Goal: Communication & Community: Ask a question

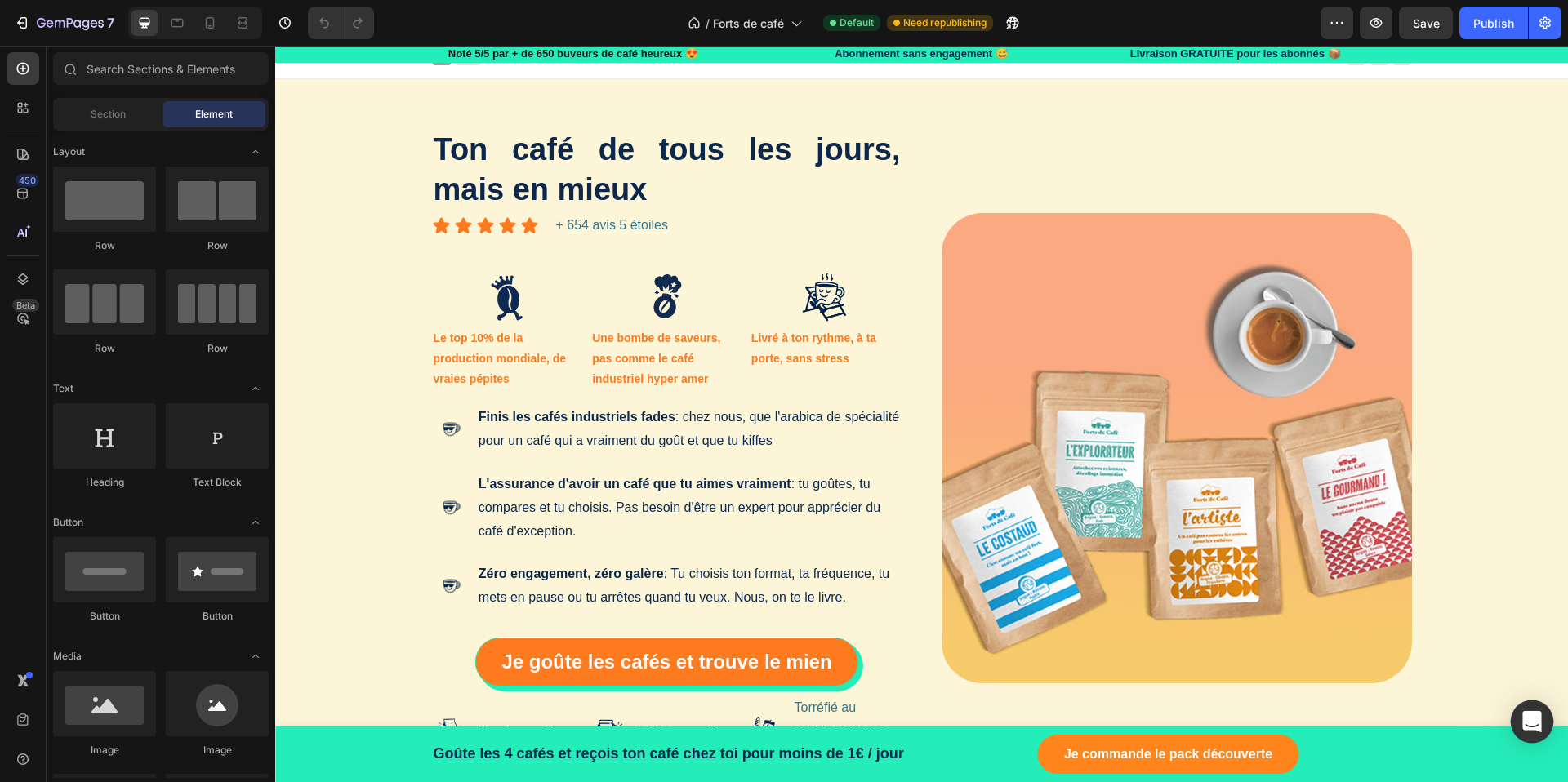
click at [1534, 723] on icon "Open Intercom Messenger" at bounding box center [1531, 722] width 19 height 21
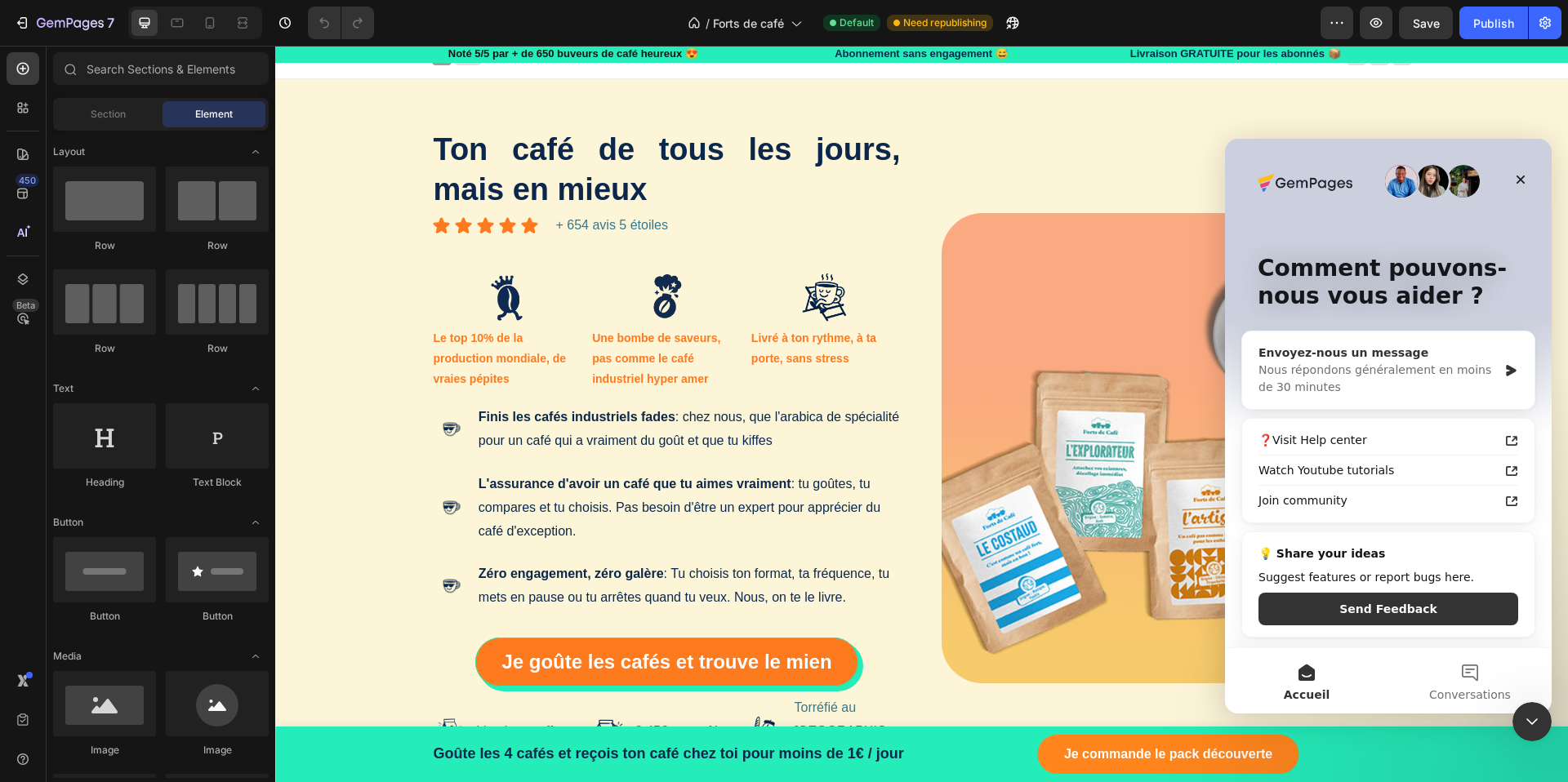
click at [1386, 381] on div "Nous répondons généralement en moins de 30 minutes" at bounding box center [1377, 379] width 239 height 35
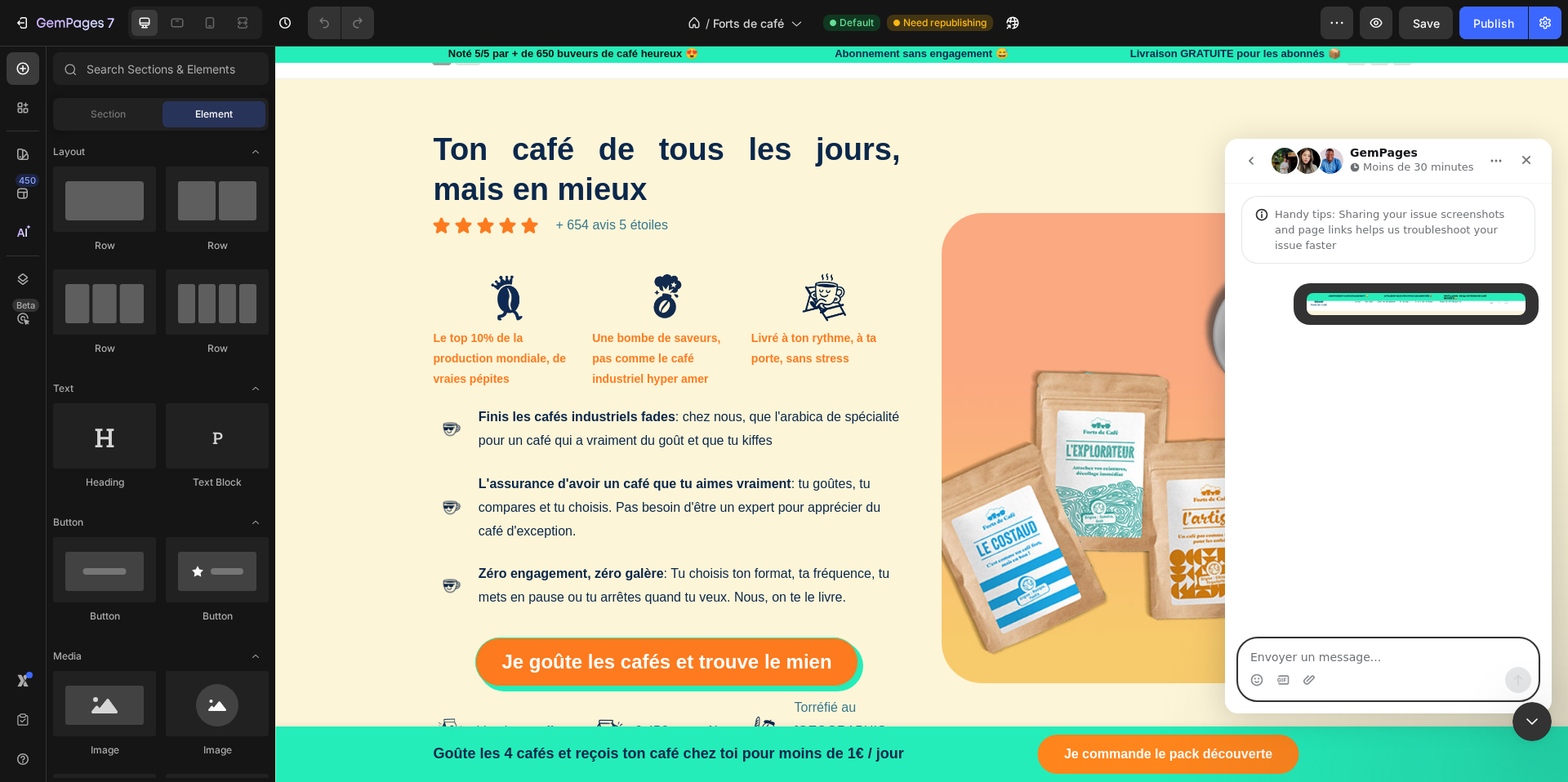
click at [1340, 654] on textarea "Envoyer un message..." at bounding box center [1388, 652] width 299 height 28
type textarea "HelloI addde"
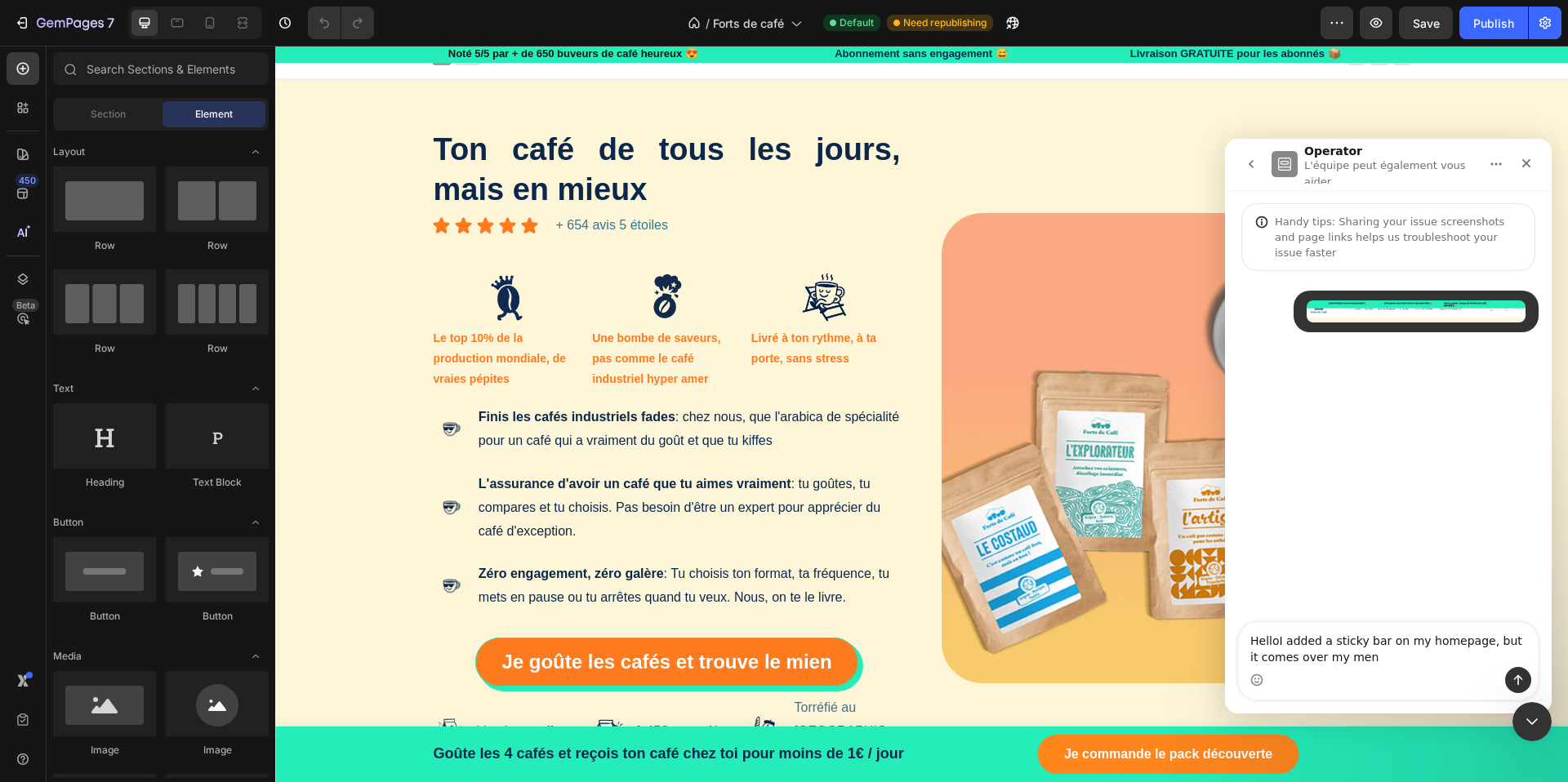
type textarea "HelloI added a sticky bar on my homepage, but it comes over my menu"
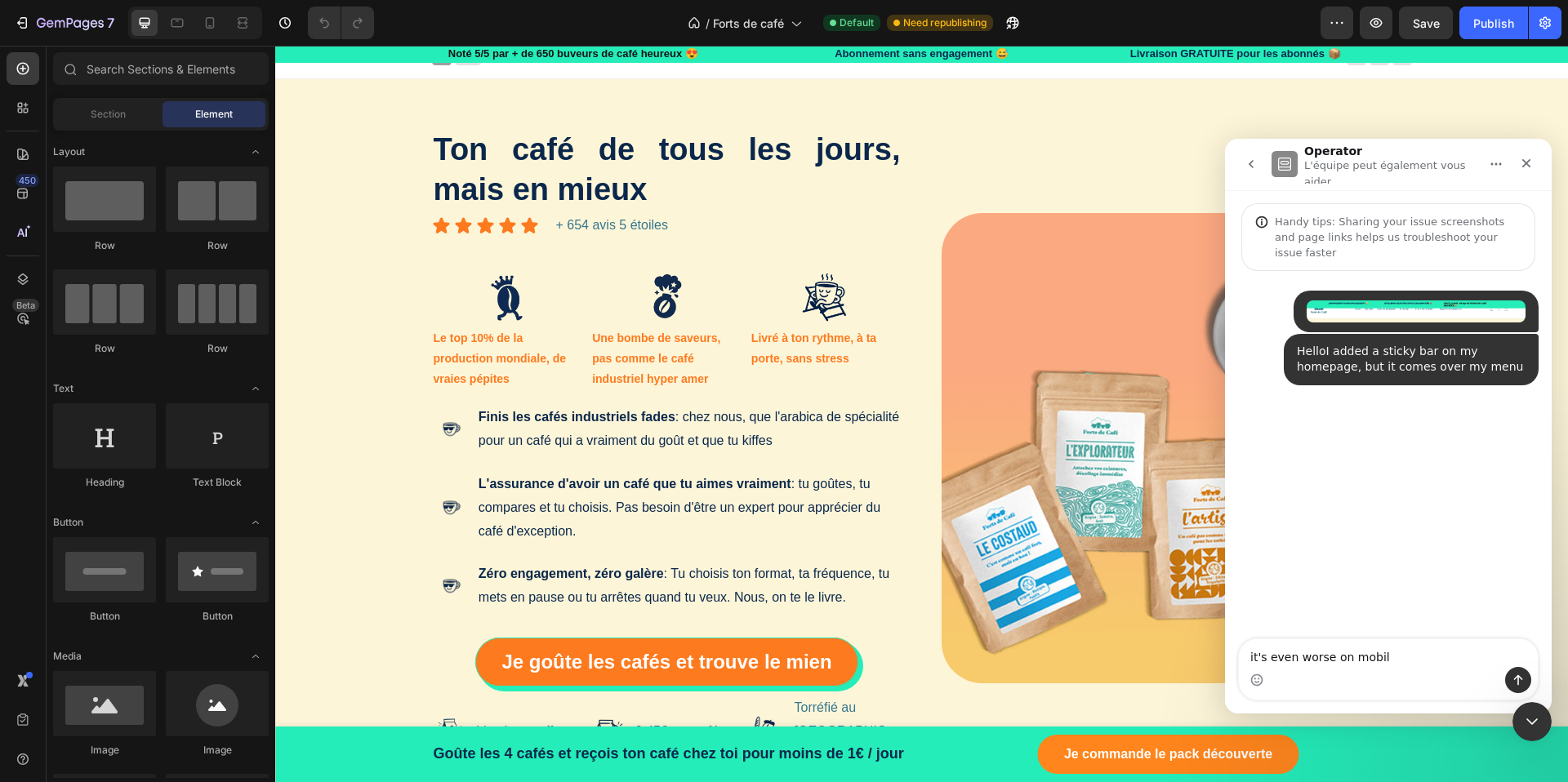
type textarea "it's even worse on mobile"
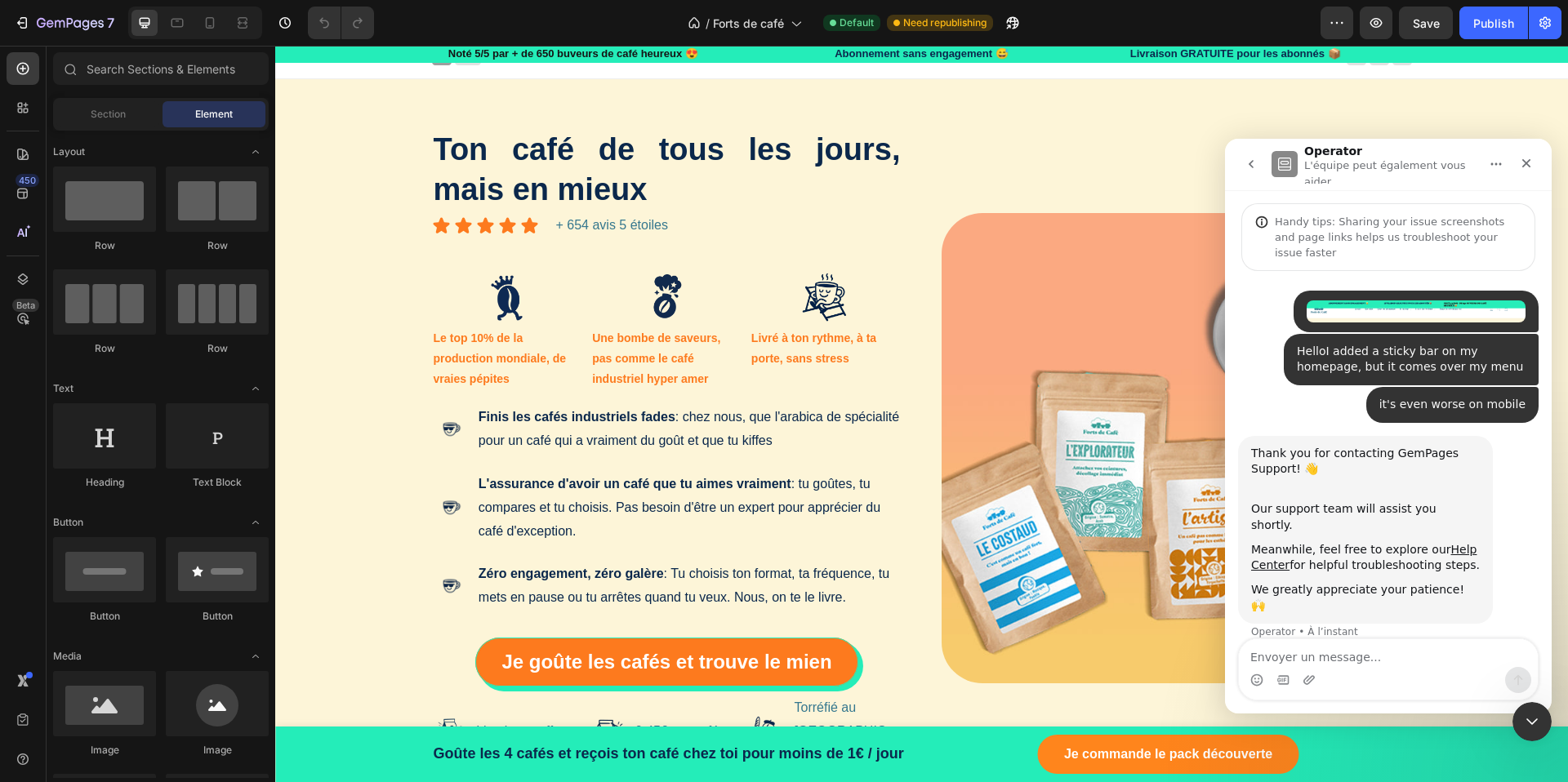
click at [1322, 658] on textarea "Envoyer un message..." at bounding box center [1388, 652] width 299 height 28
type textarea "do you have any idea ?"
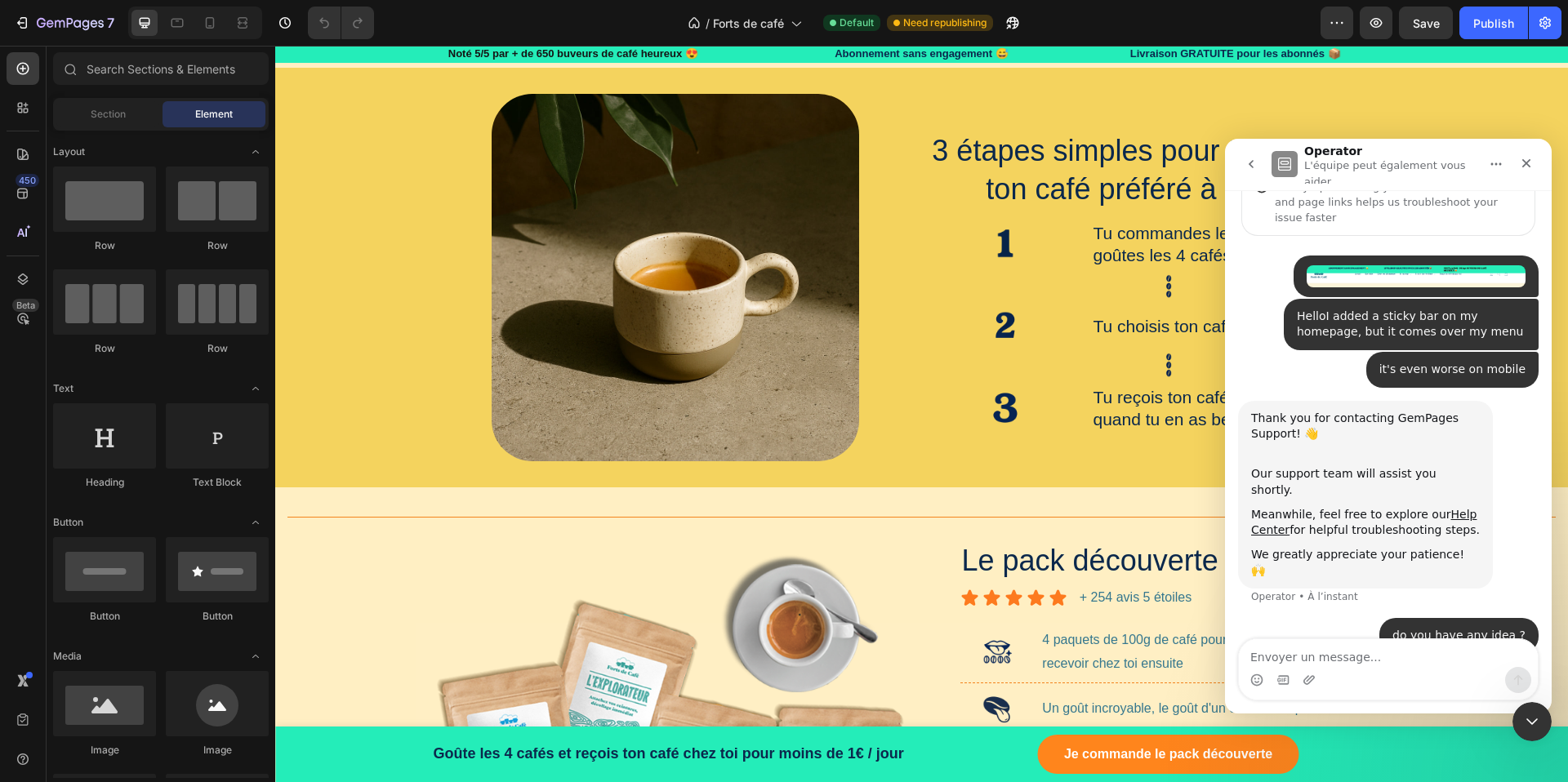
scroll to position [1625, 0]
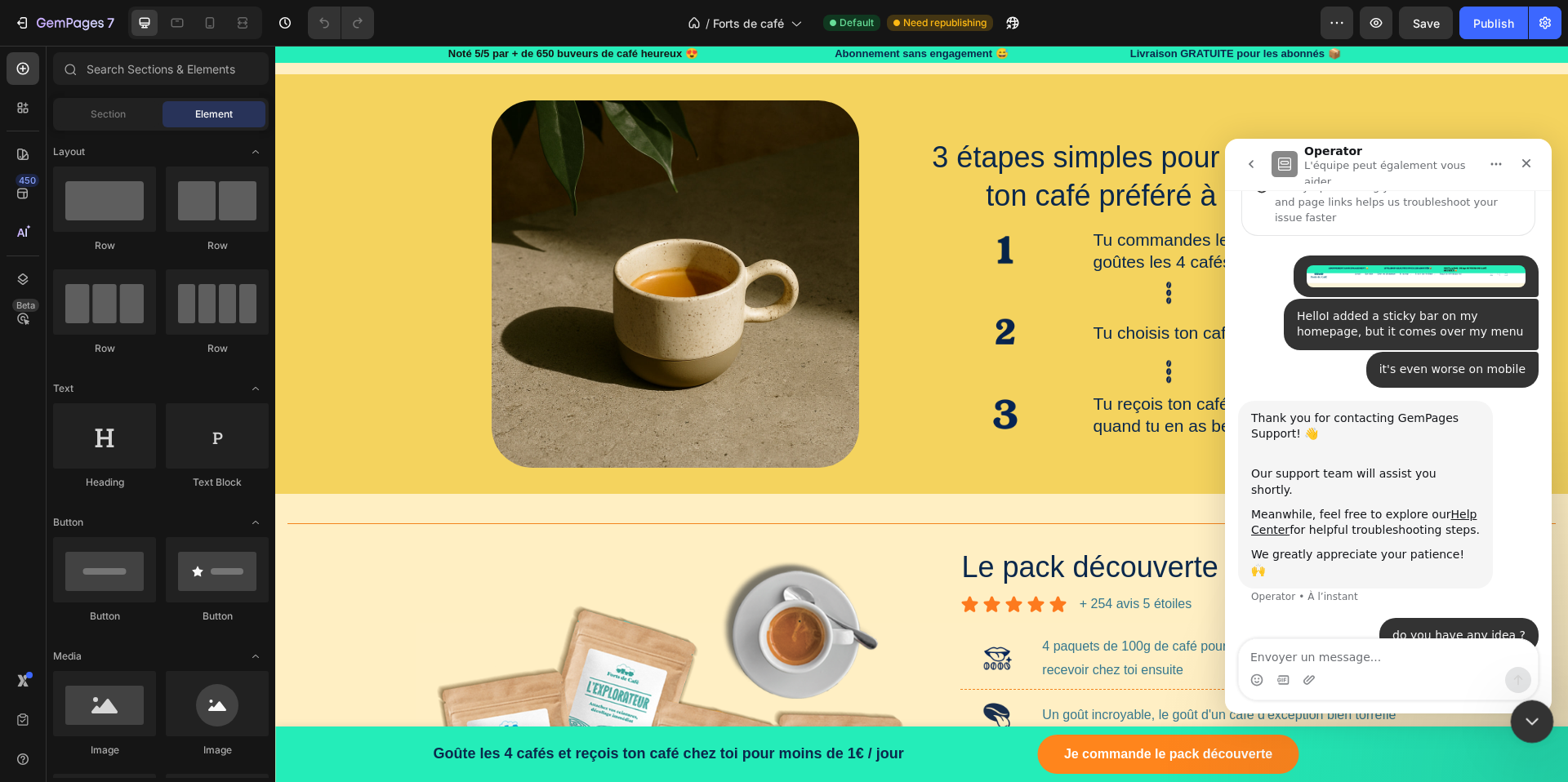
click at [1522, 714] on icon "Fermer le Messenger Intercom" at bounding box center [1529, 719] width 20 height 20
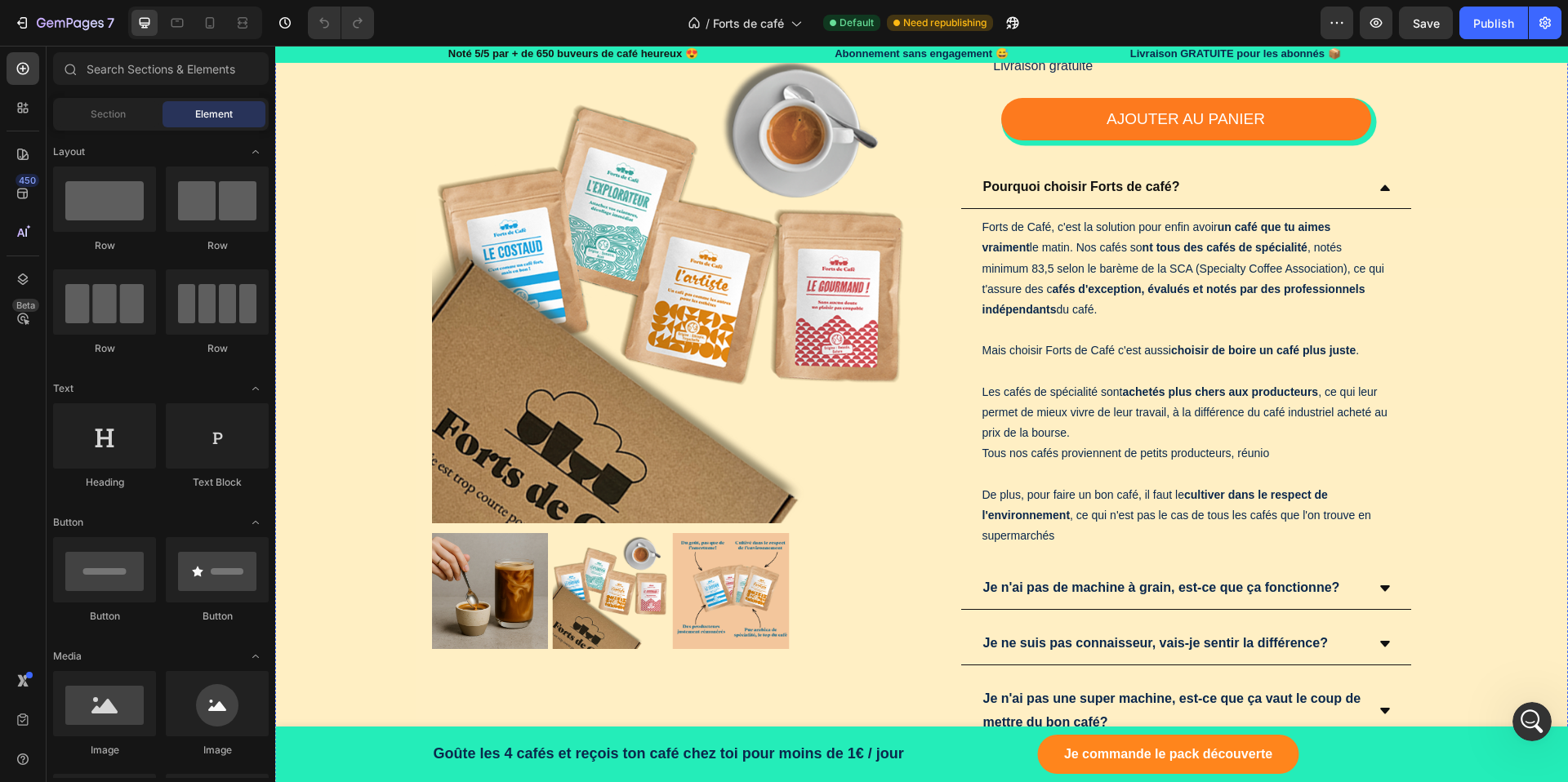
scroll to position [3393, 0]
click at [1124, 180] on strong "Pourquoi choisir Forts de café?" at bounding box center [1081, 188] width 196 height 14
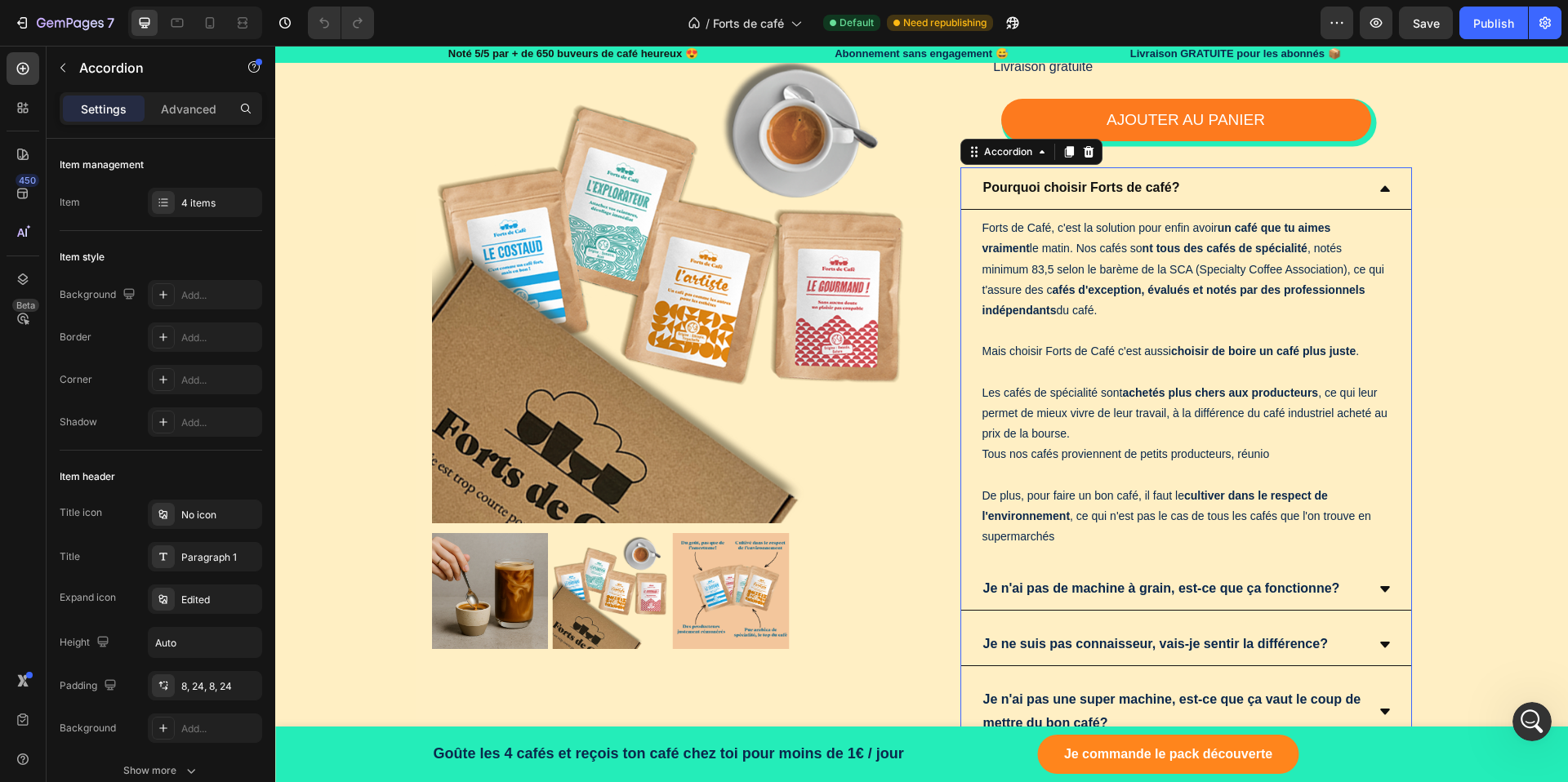
click at [1390, 167] on div "Pourquoi choisir Forts de café?" at bounding box center [1186, 188] width 450 height 43
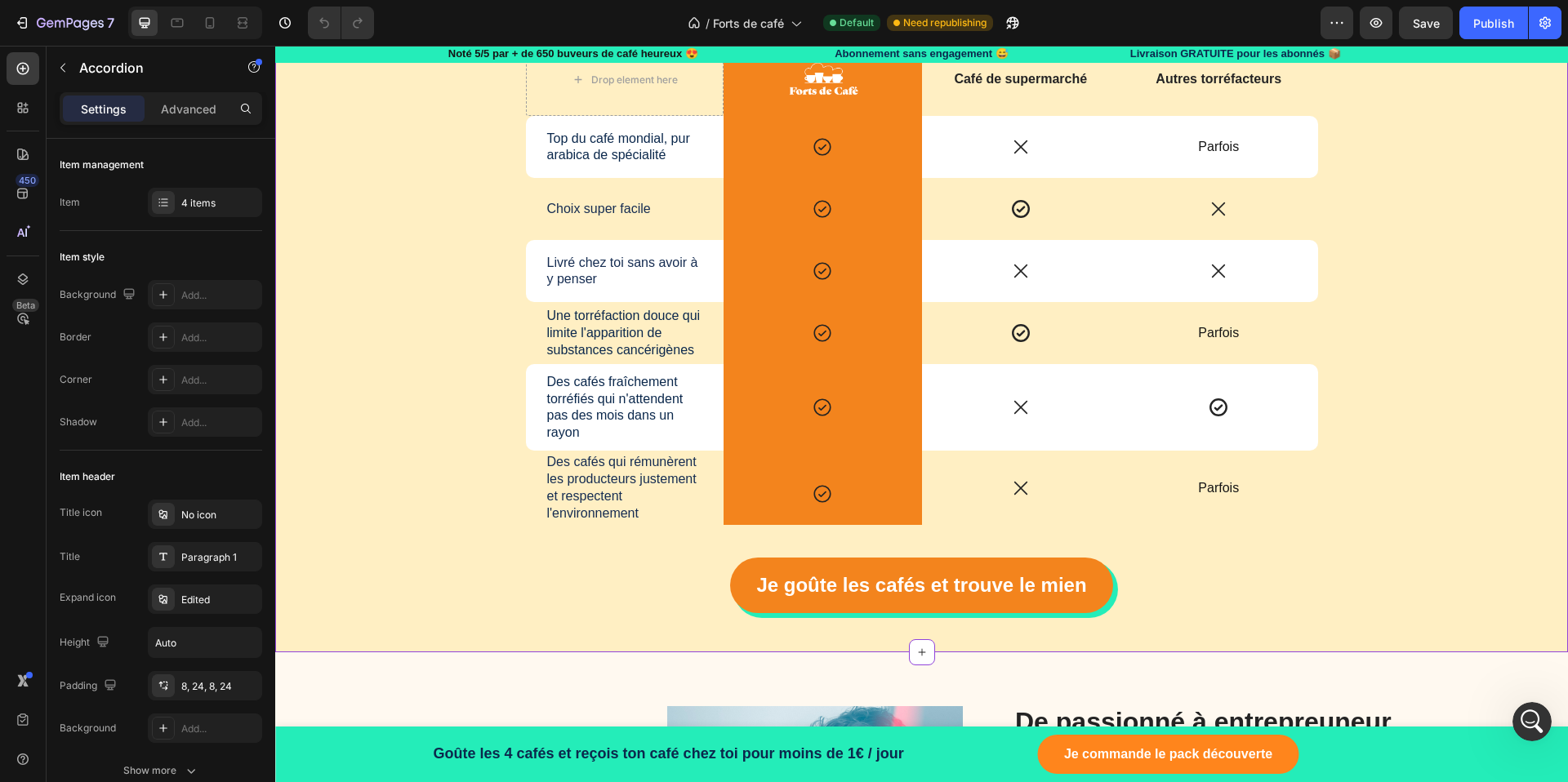
scroll to position [4287, 0]
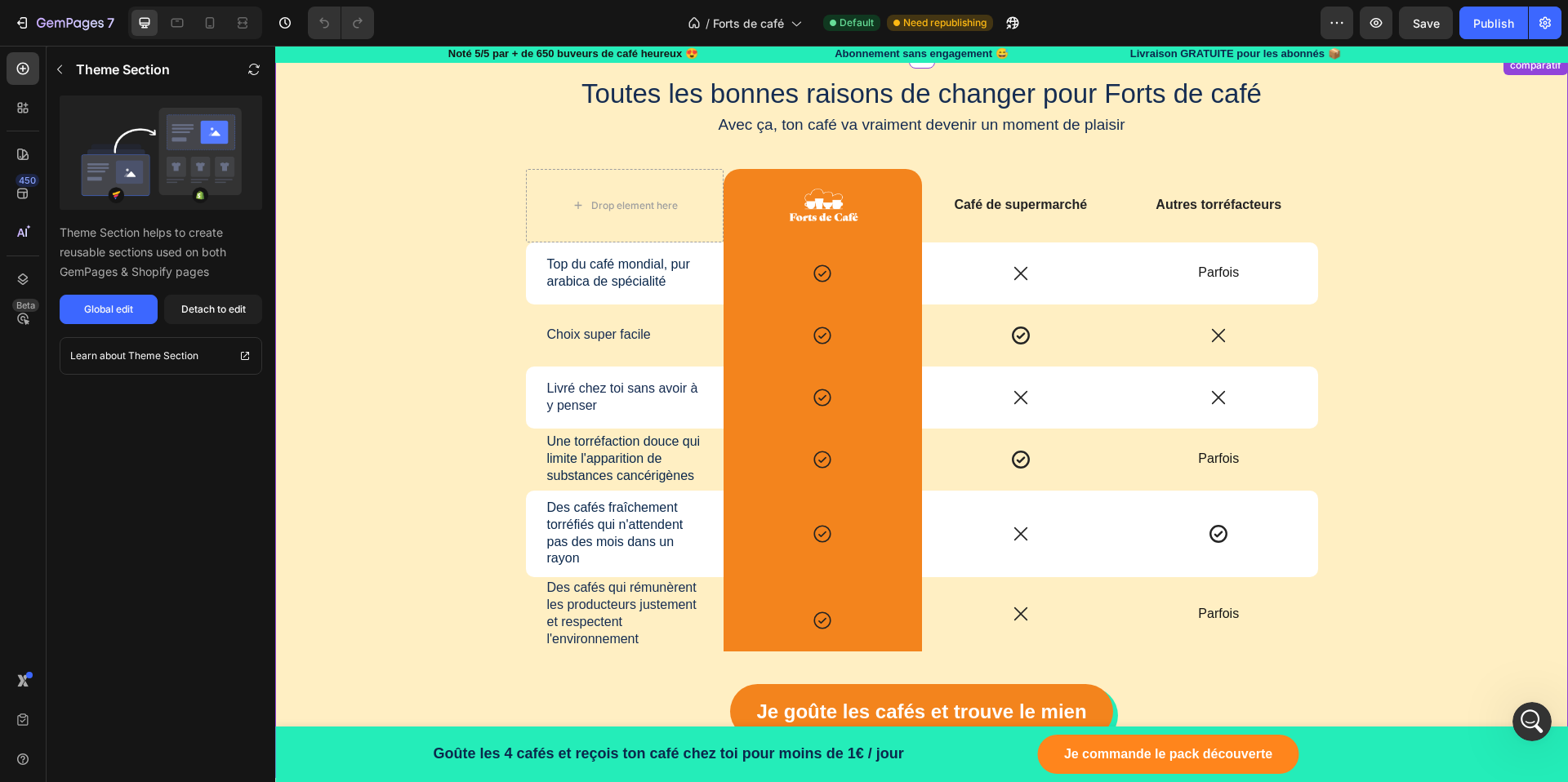
click at [887, 321] on div "Icon Row" at bounding box center [822, 336] width 198 height 62
click at [908, 203] on div at bounding box center [822, 205] width 198 height 40
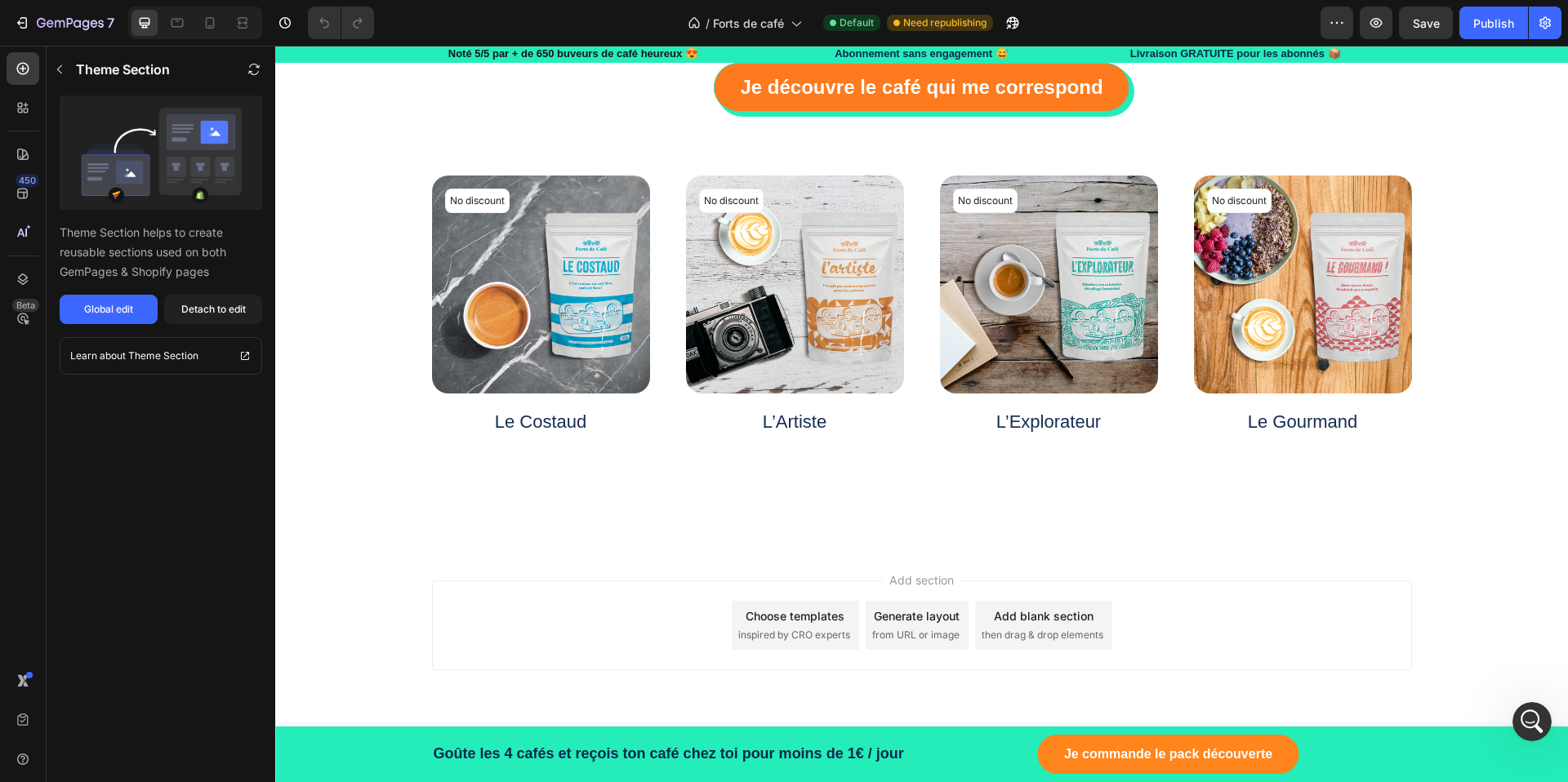
scroll to position [6516, 0]
click at [1485, 23] on div "Publish" at bounding box center [1493, 23] width 41 height 17
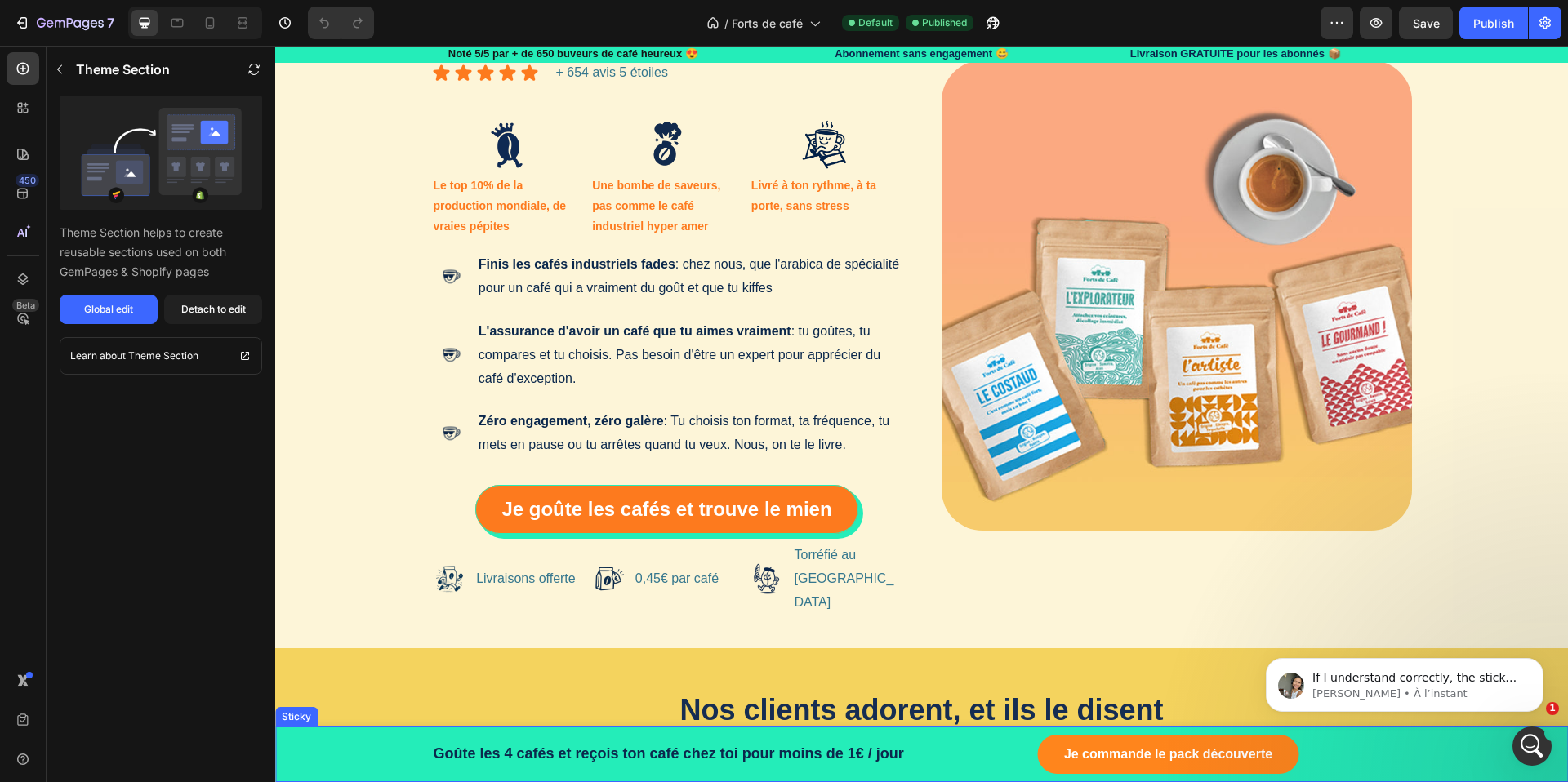
scroll to position [278, 0]
click at [1487, 686] on p "[PERSON_NAME] • À l’instant" at bounding box center [1417, 693] width 211 height 15
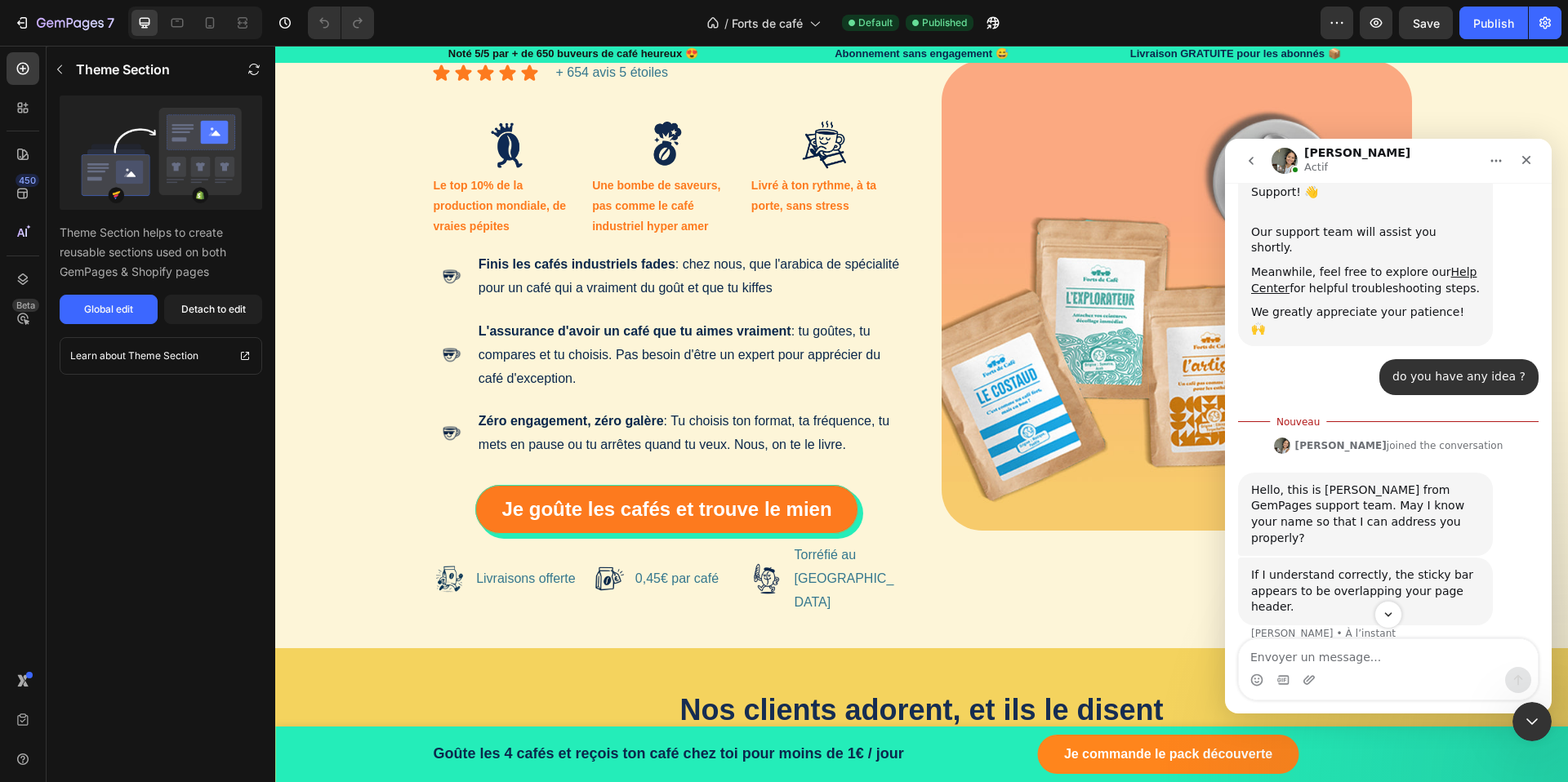
scroll to position [306, 0]
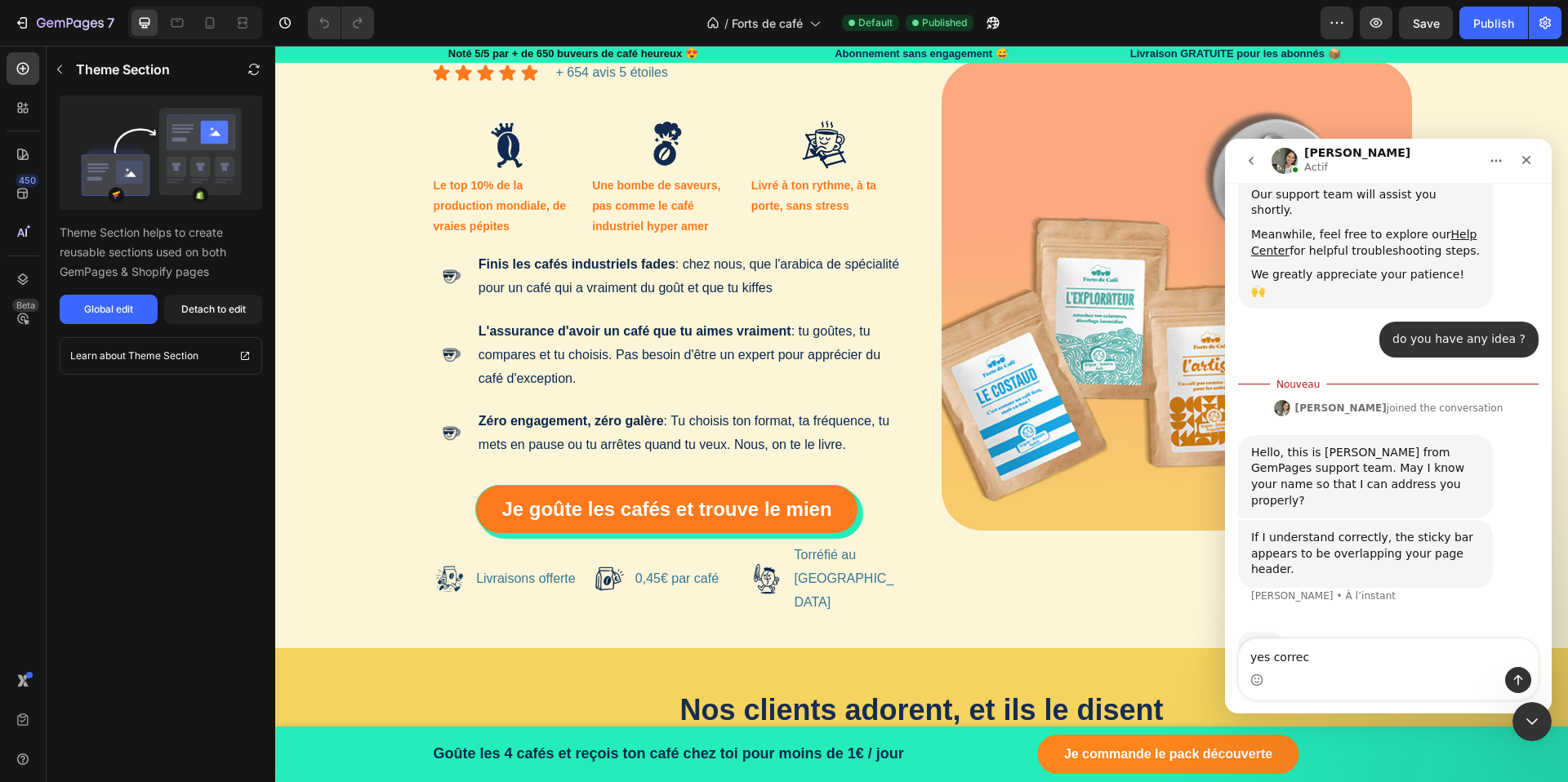
type textarea "yes correct"
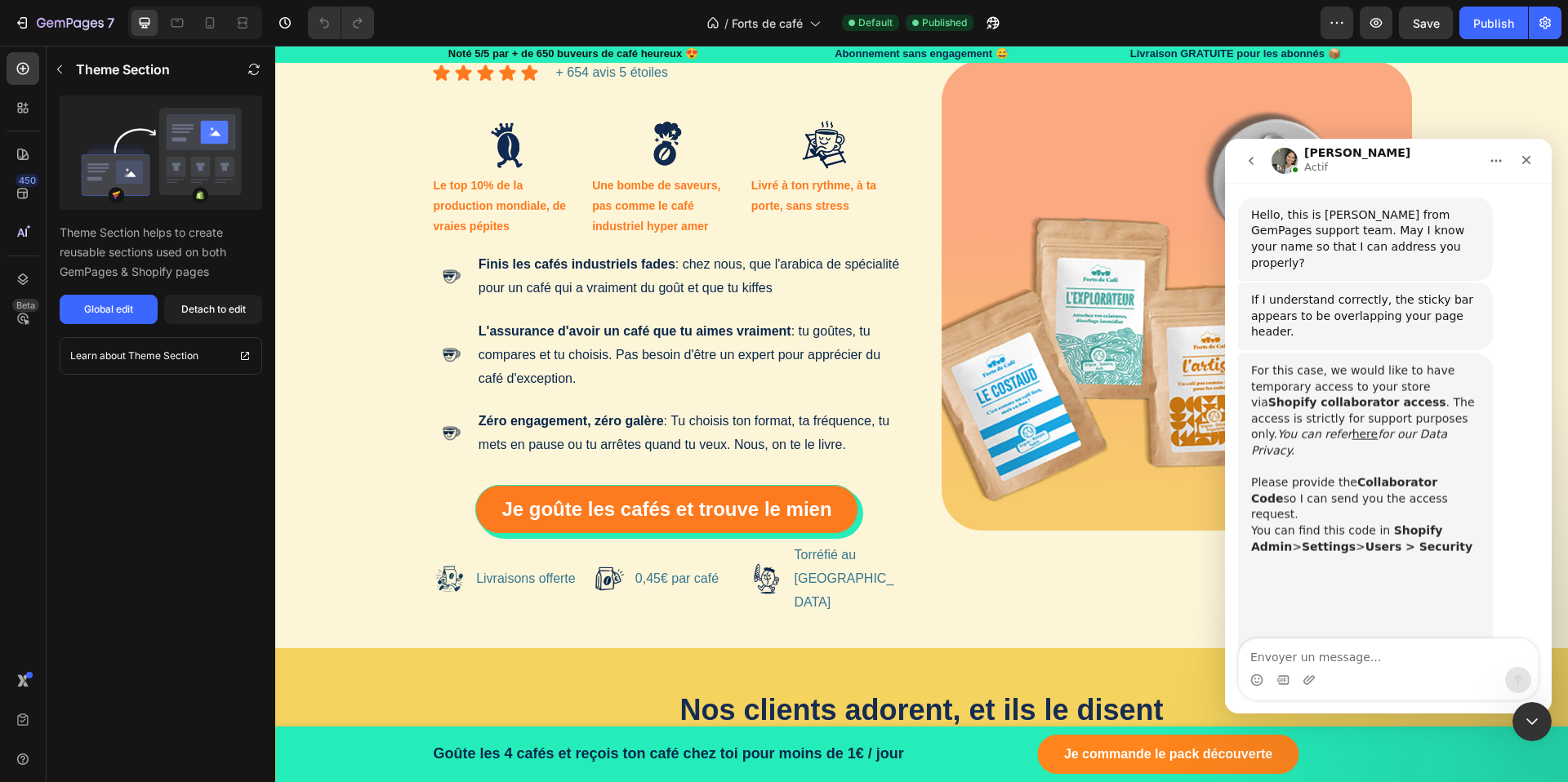
scroll to position [556, 0]
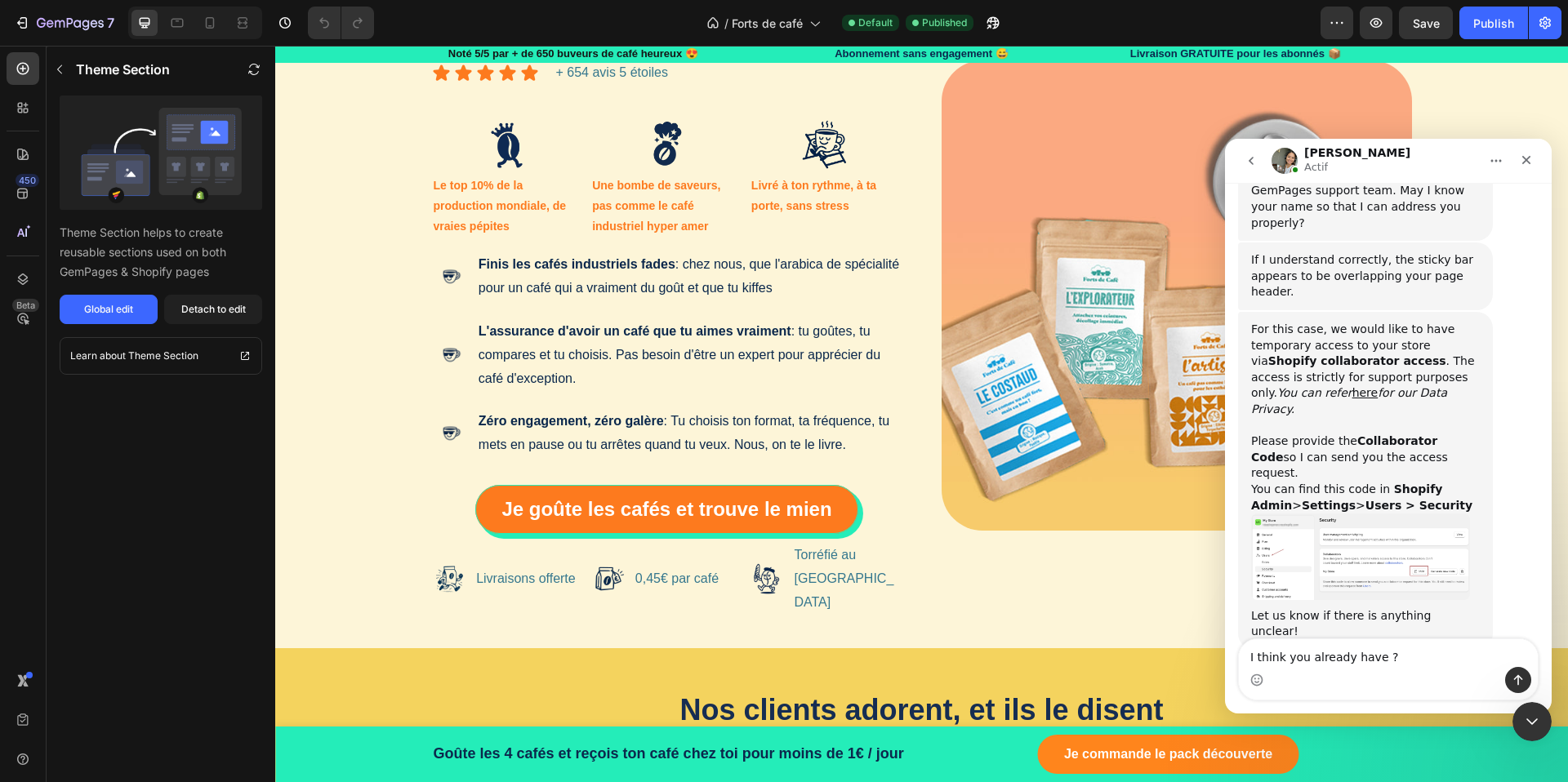
type textarea "I think you already have ?"
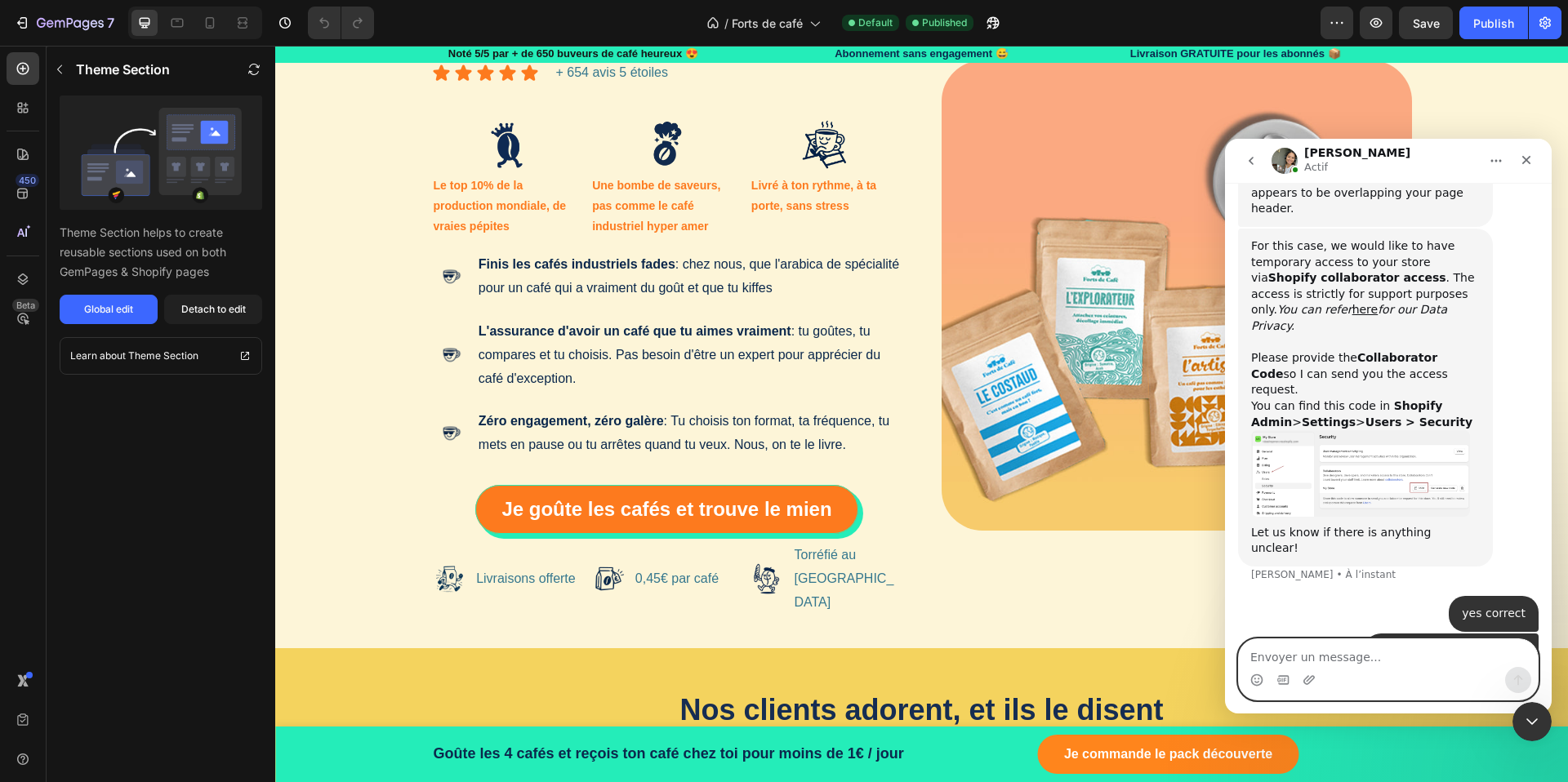
scroll to position [656, 0]
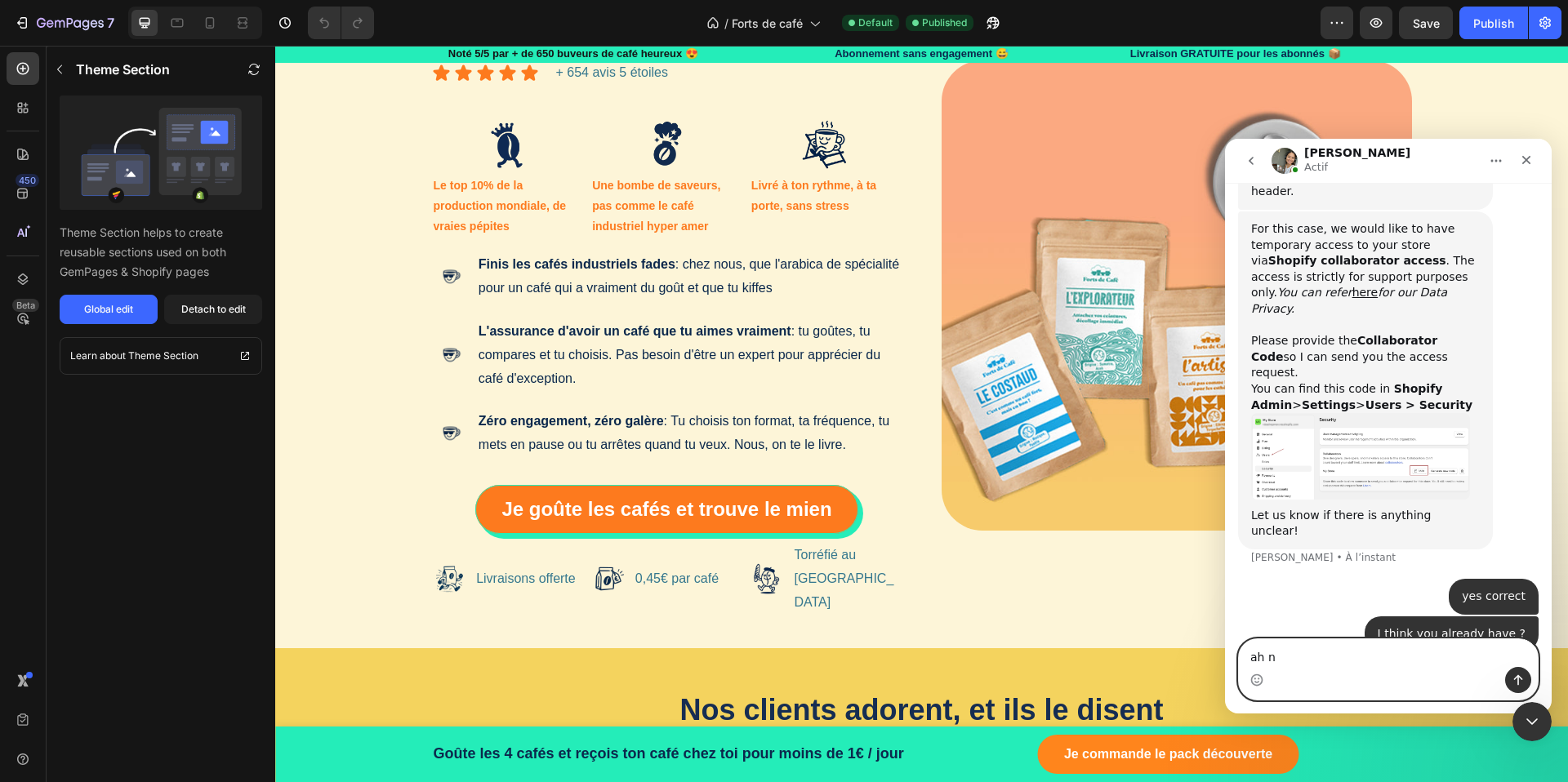
type textarea "ah no"
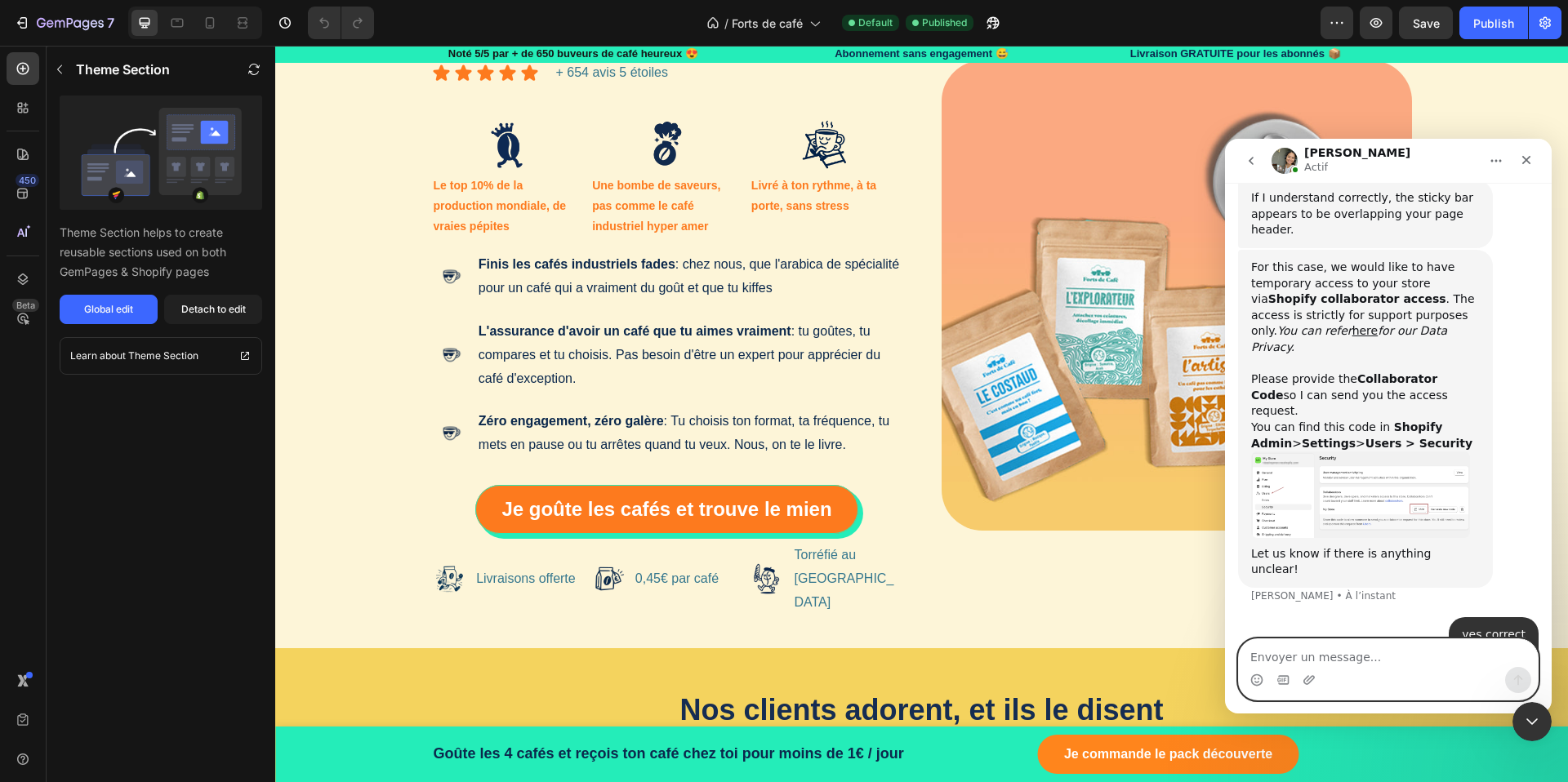
scroll to position [693, 0]
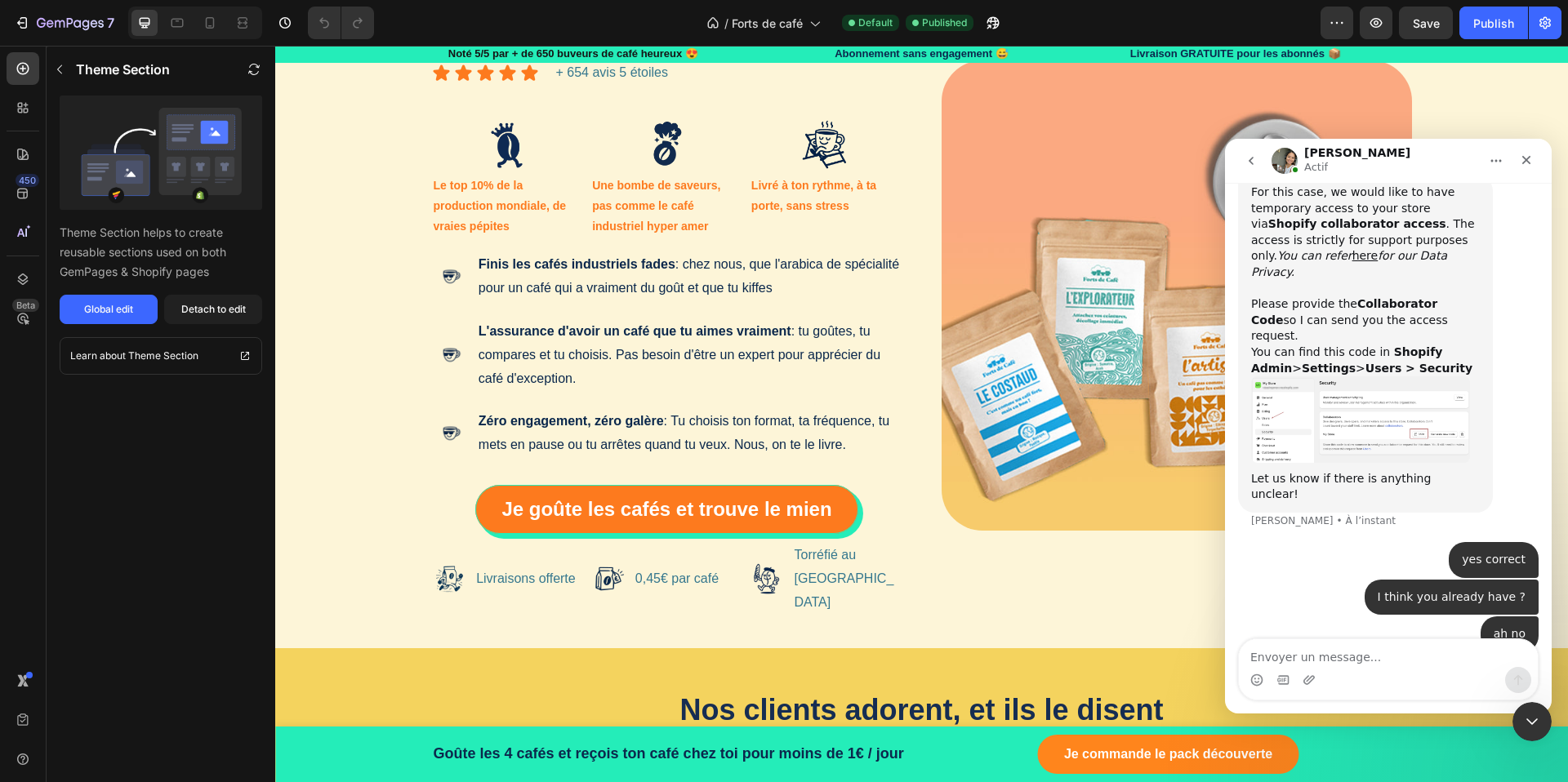
click at [1388, 376] on img "Zoe dit…" at bounding box center [1360, 419] width 219 height 86
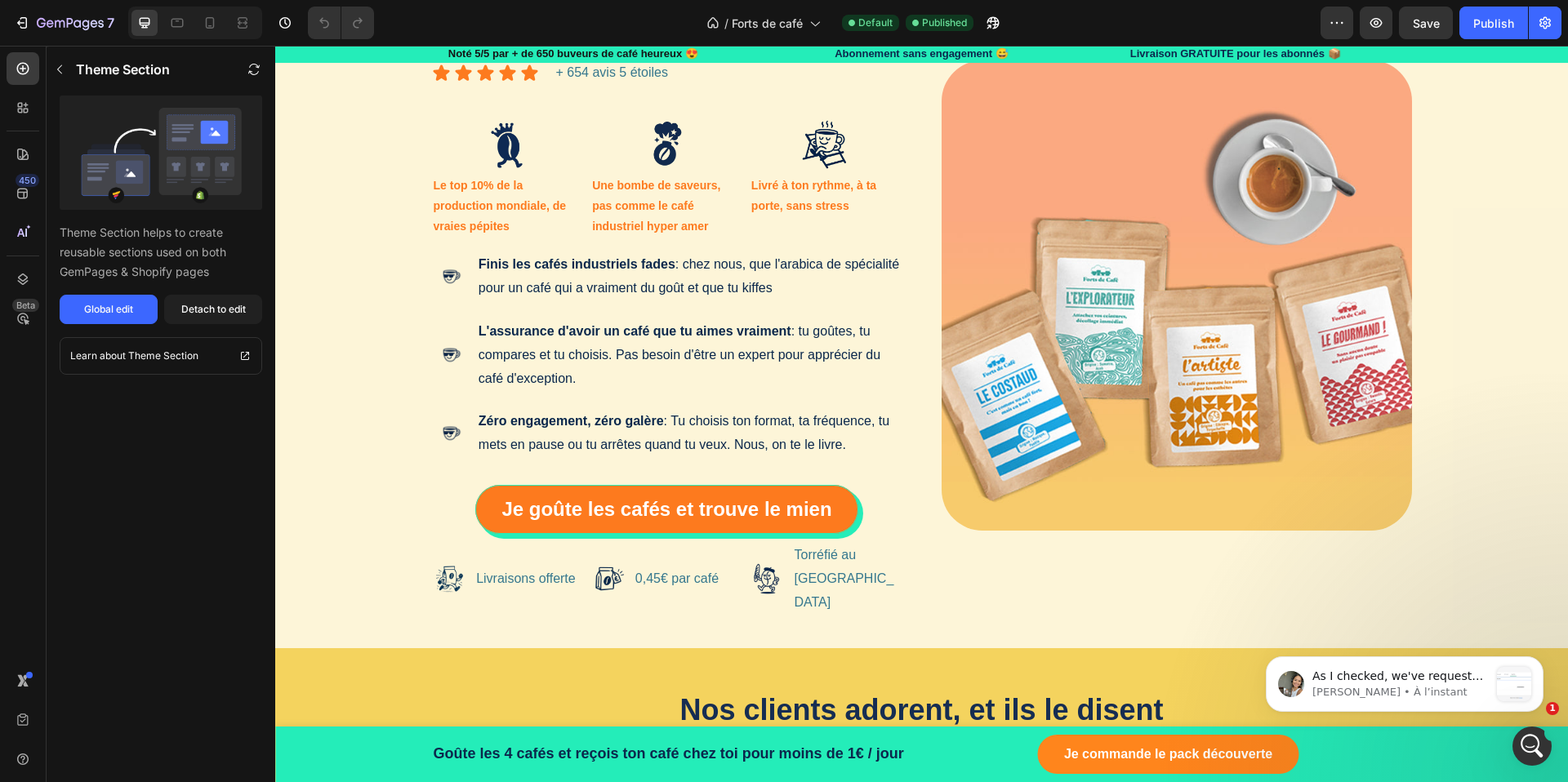
scroll to position [847, 0]
click at [1356, 681] on p "As I checked, we've requested the access. However it was expired." at bounding box center [1400, 676] width 176 height 16
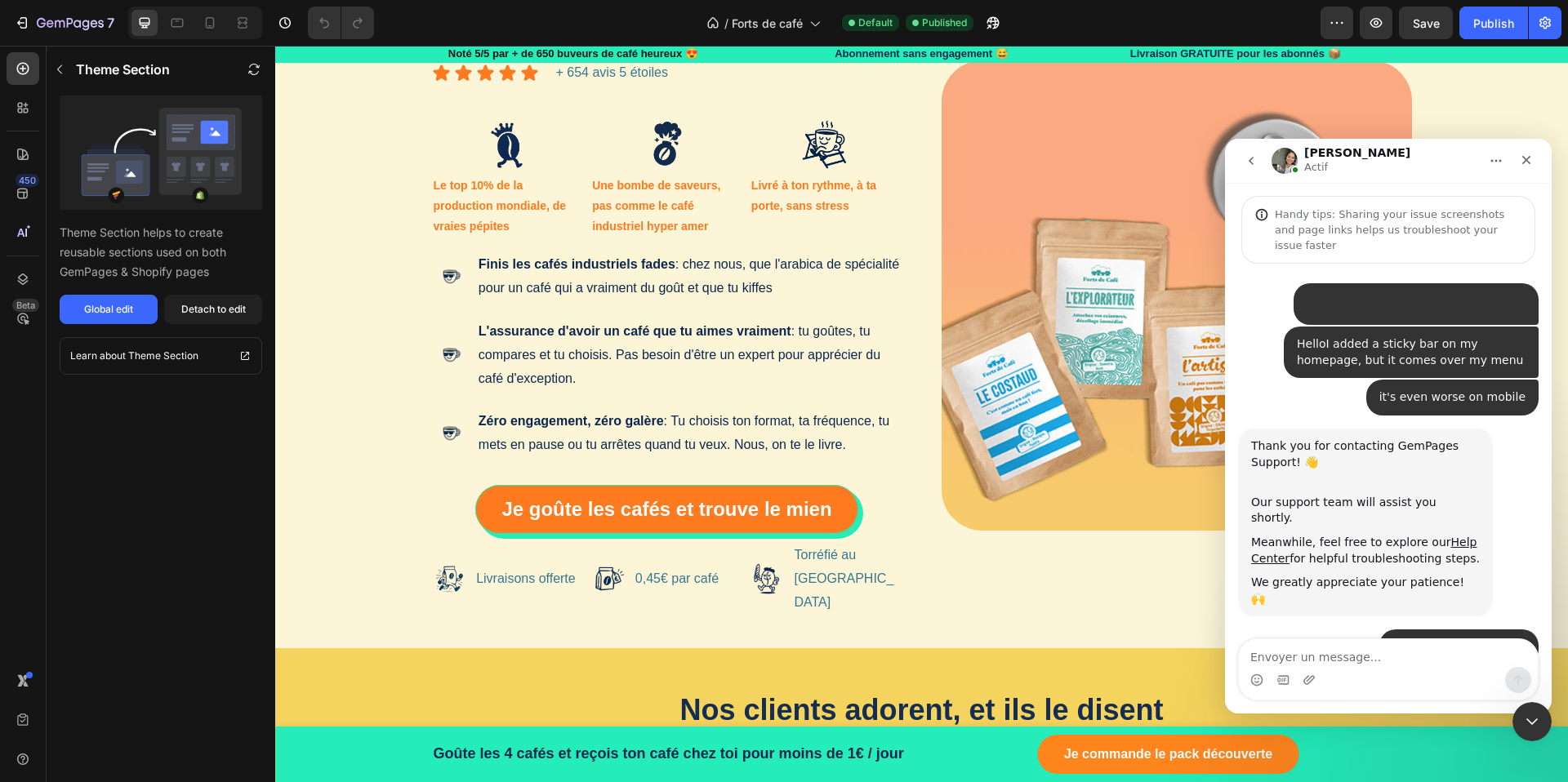
scroll to position [3, 0]
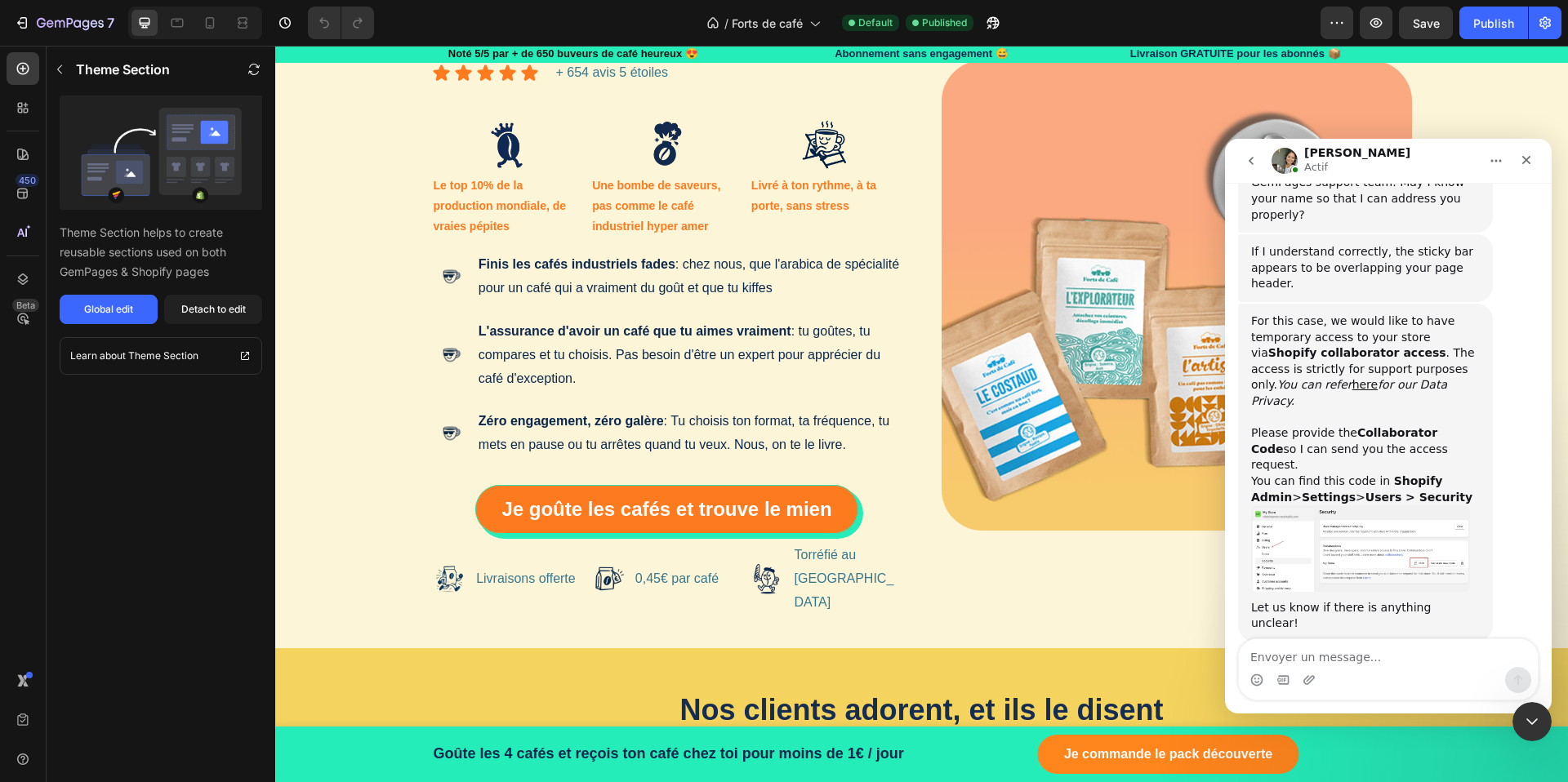
click at [1347, 666] on textarea "Envoyer un message..." at bounding box center [1388, 652] width 299 height 28
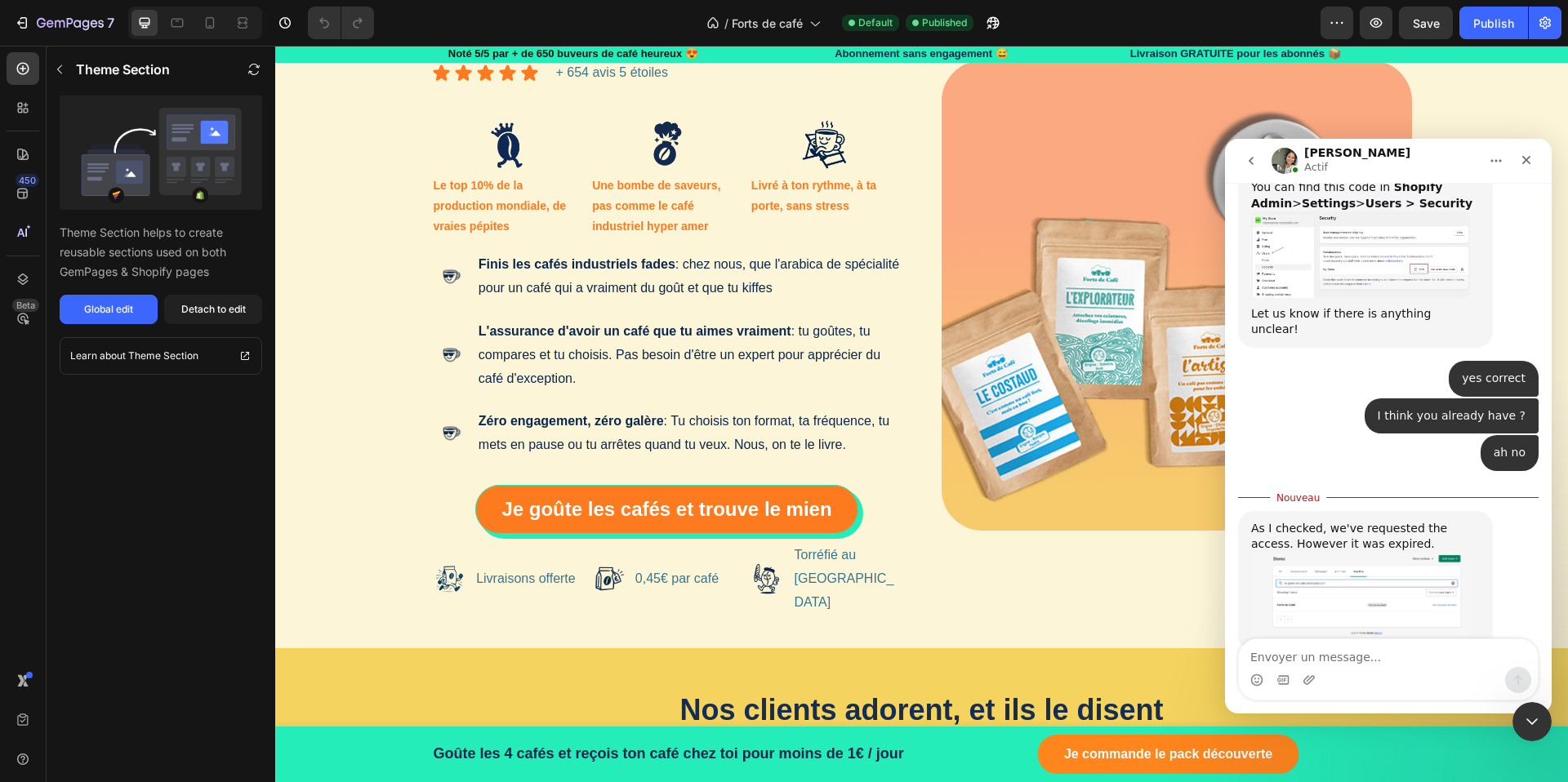
type textarea "x"
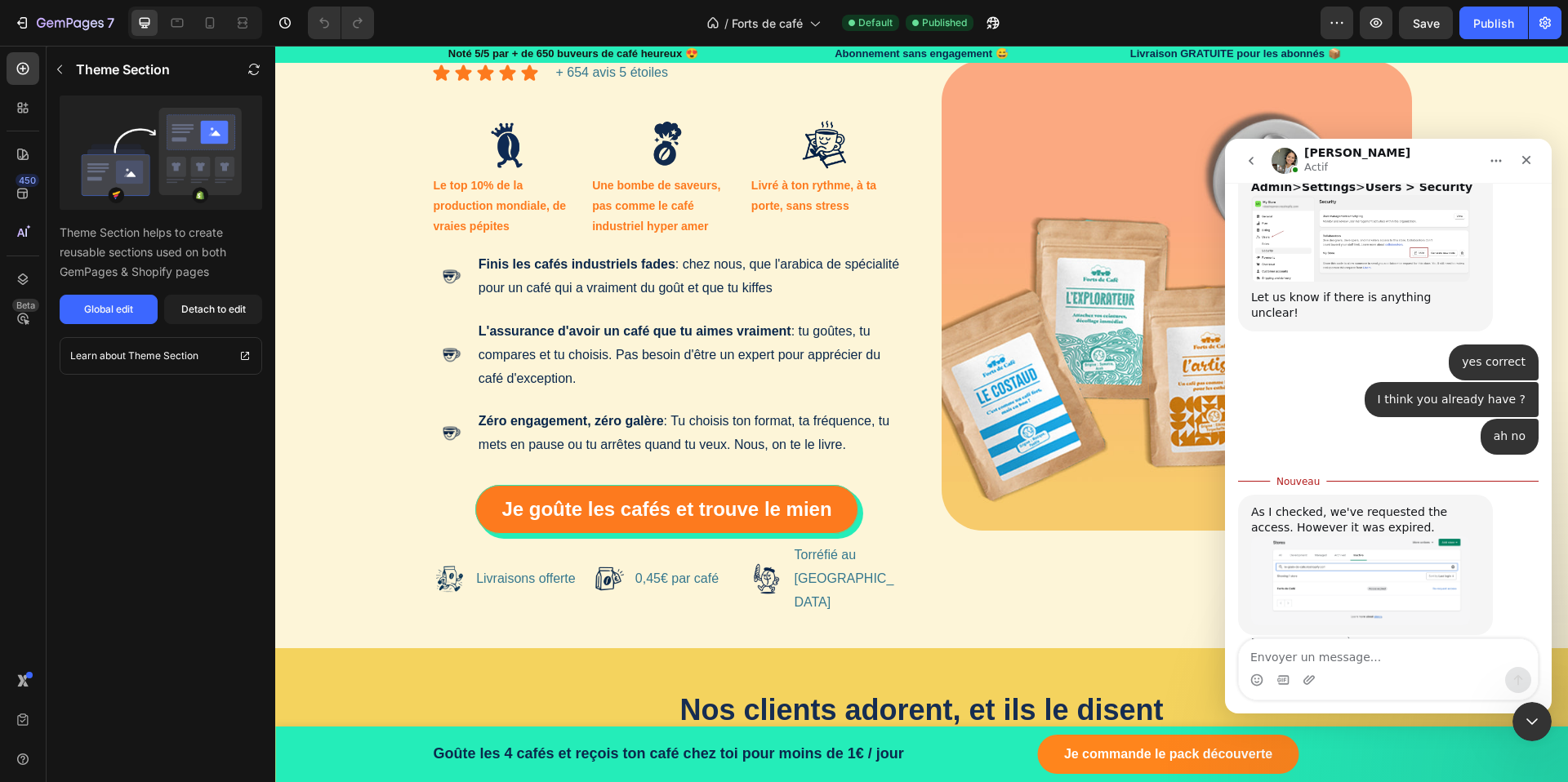
type textarea "7739"
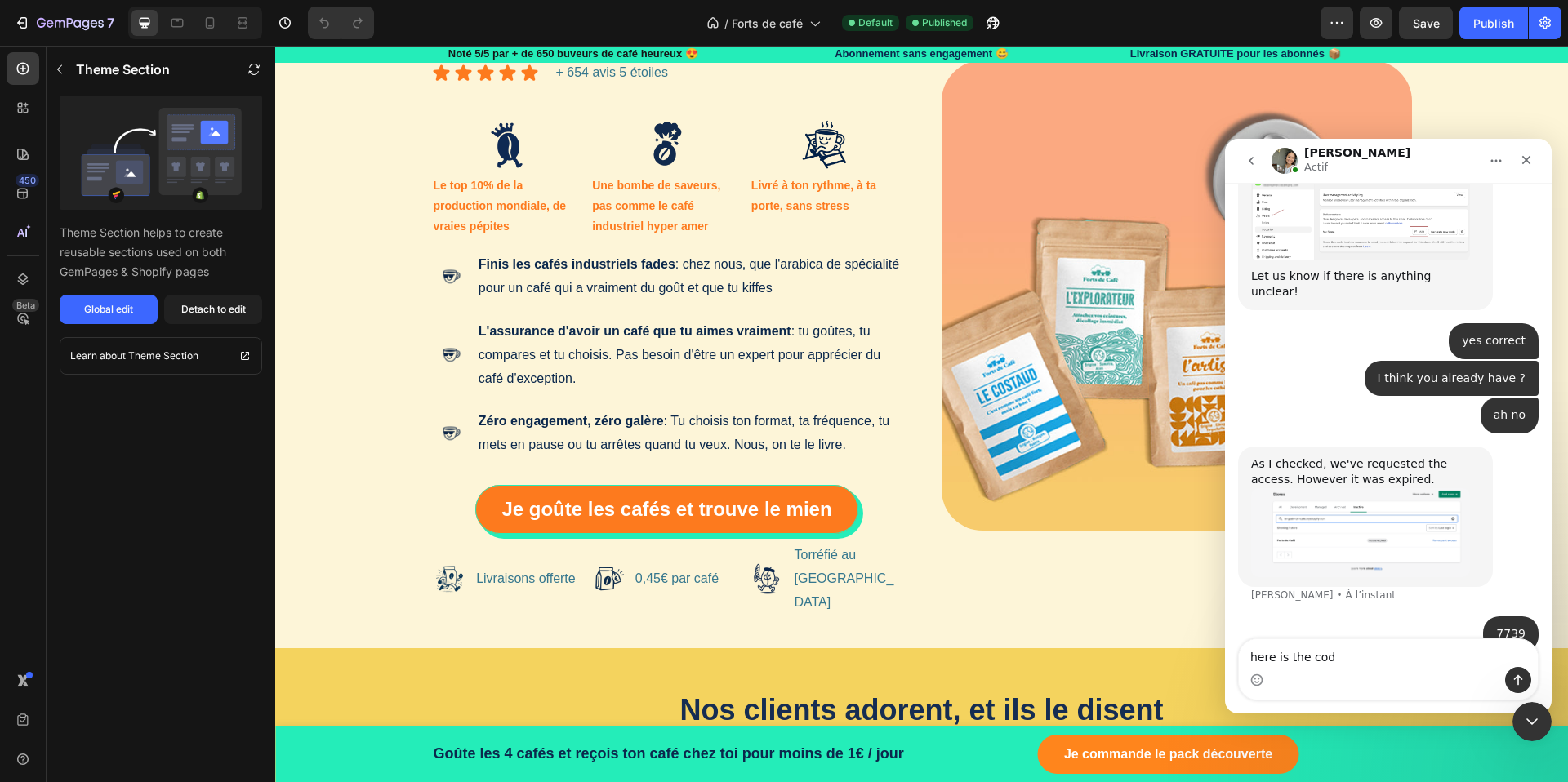
type textarea "here is the code"
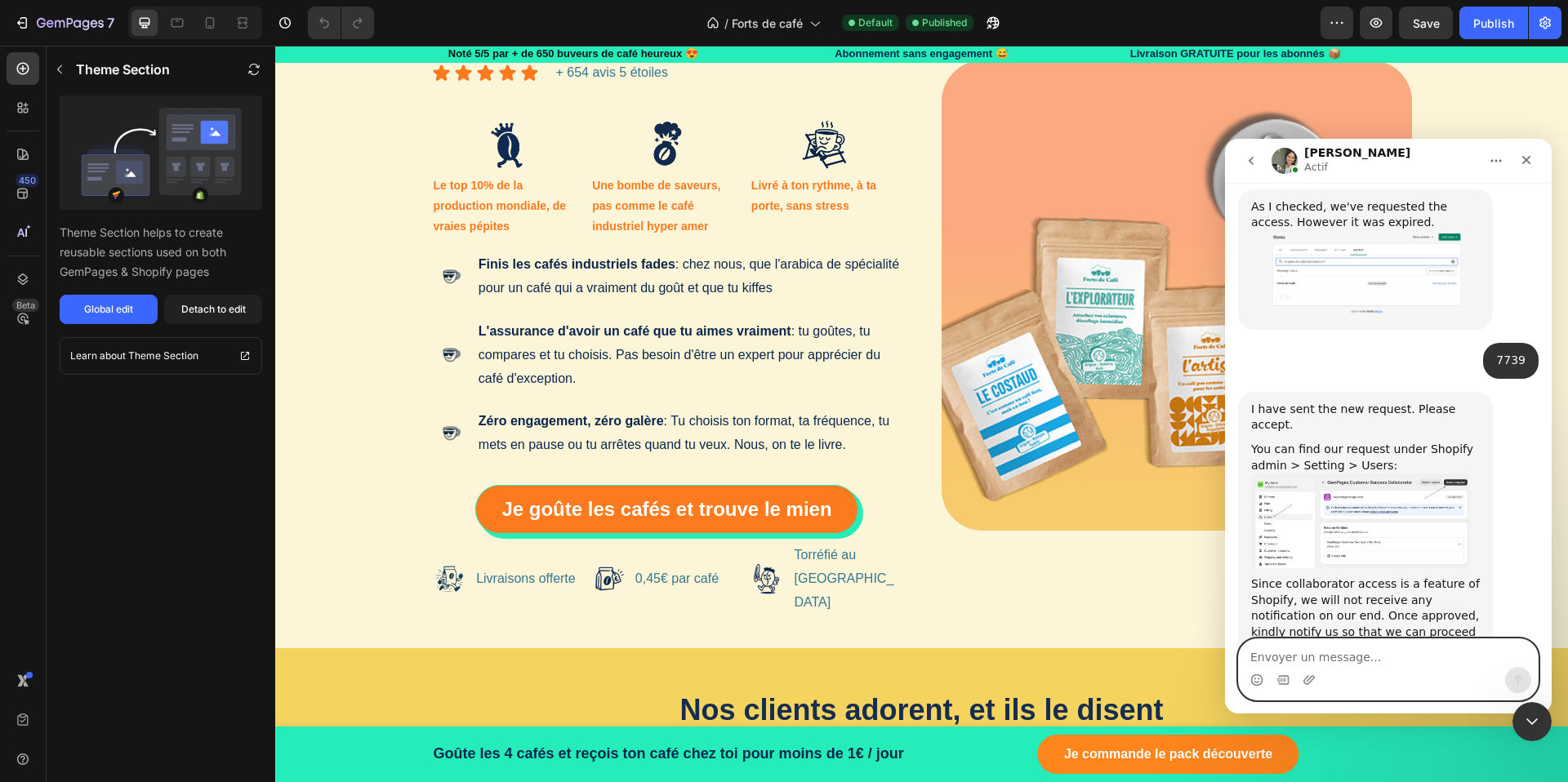
scroll to position [3, 0]
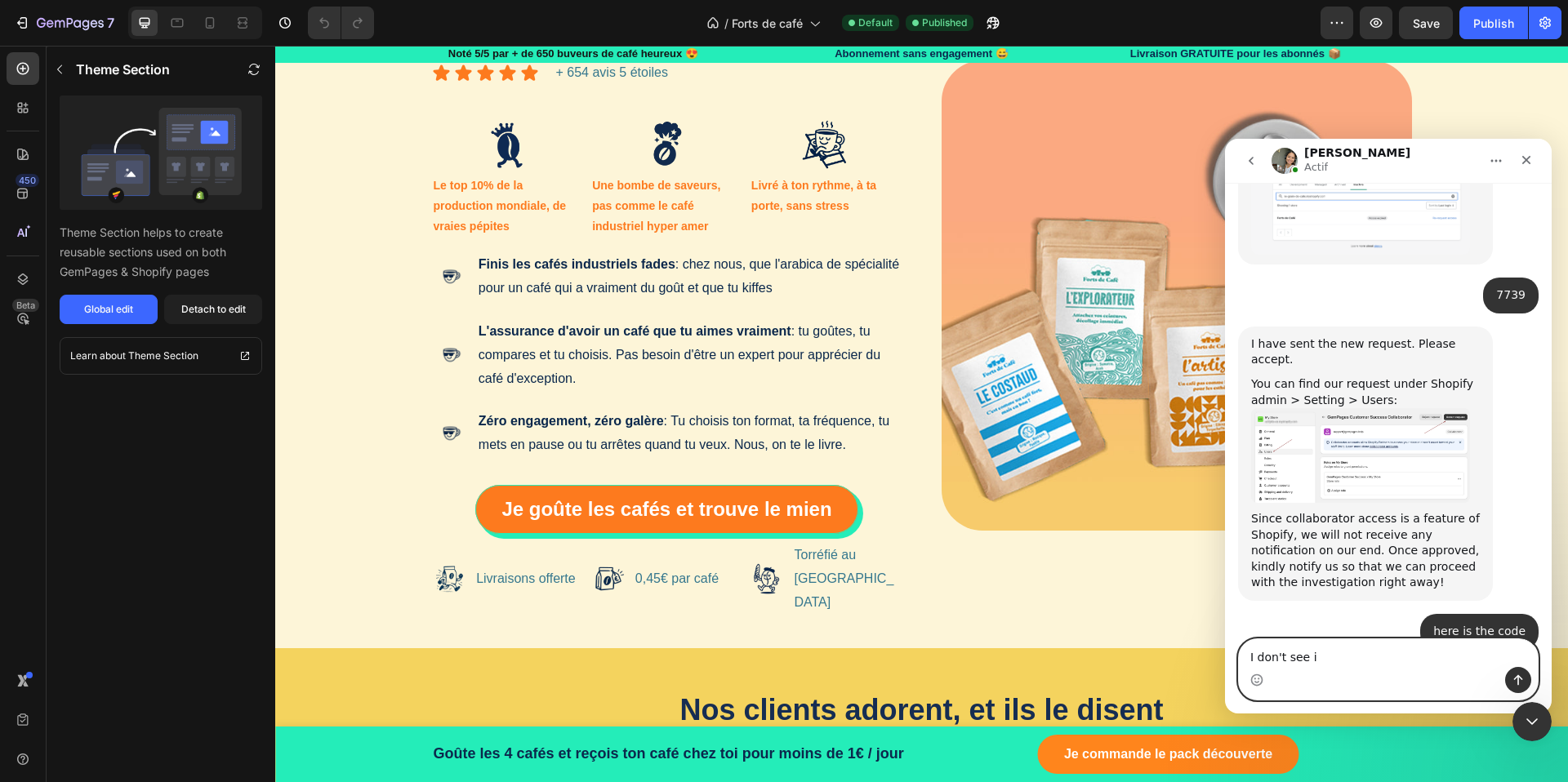
type textarea "I don't see it"
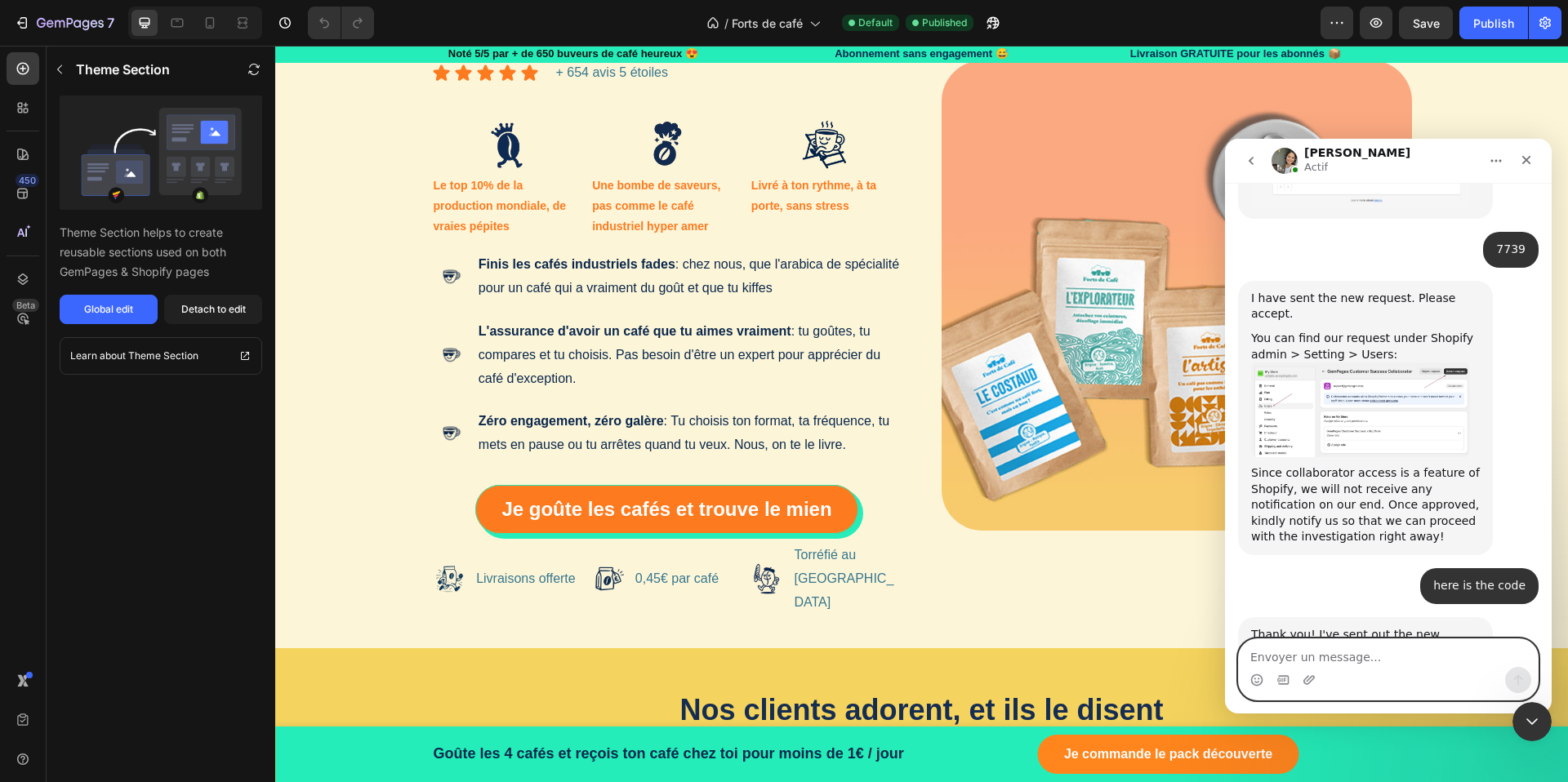
scroll to position [1266, 0]
type textarea "I reactivated your access"
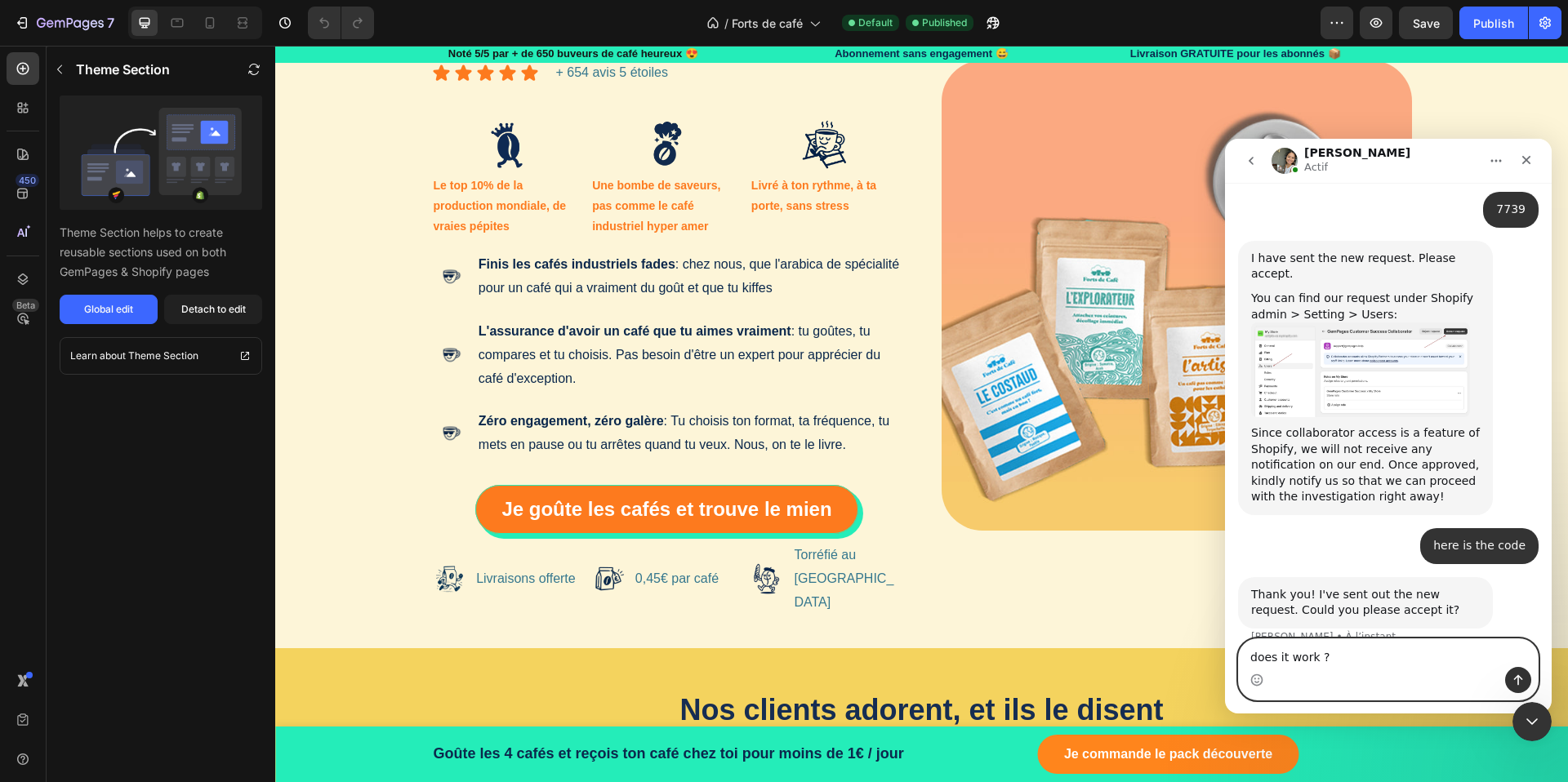
type textarea "does it work ?"
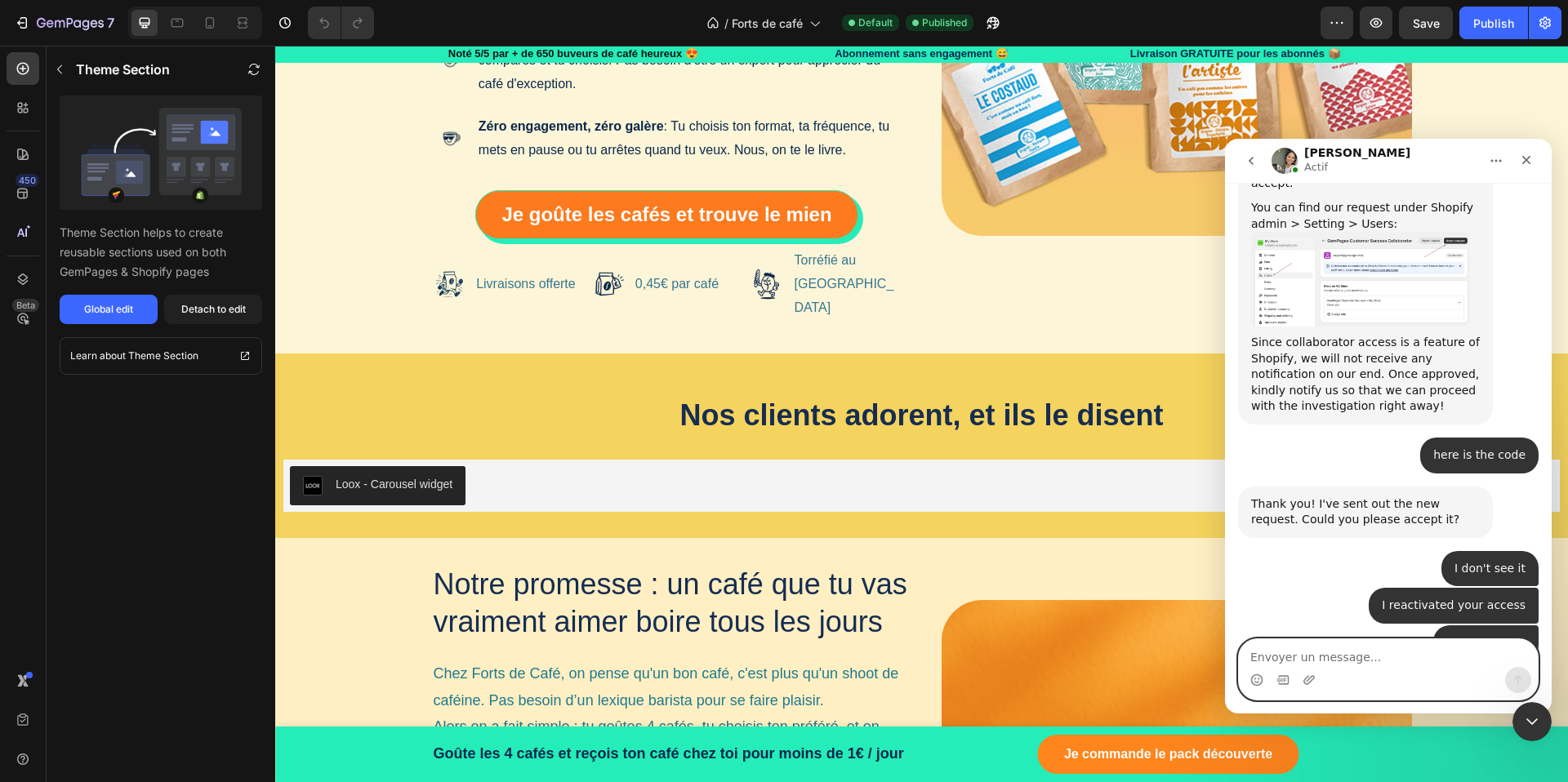
scroll to position [1442, 0]
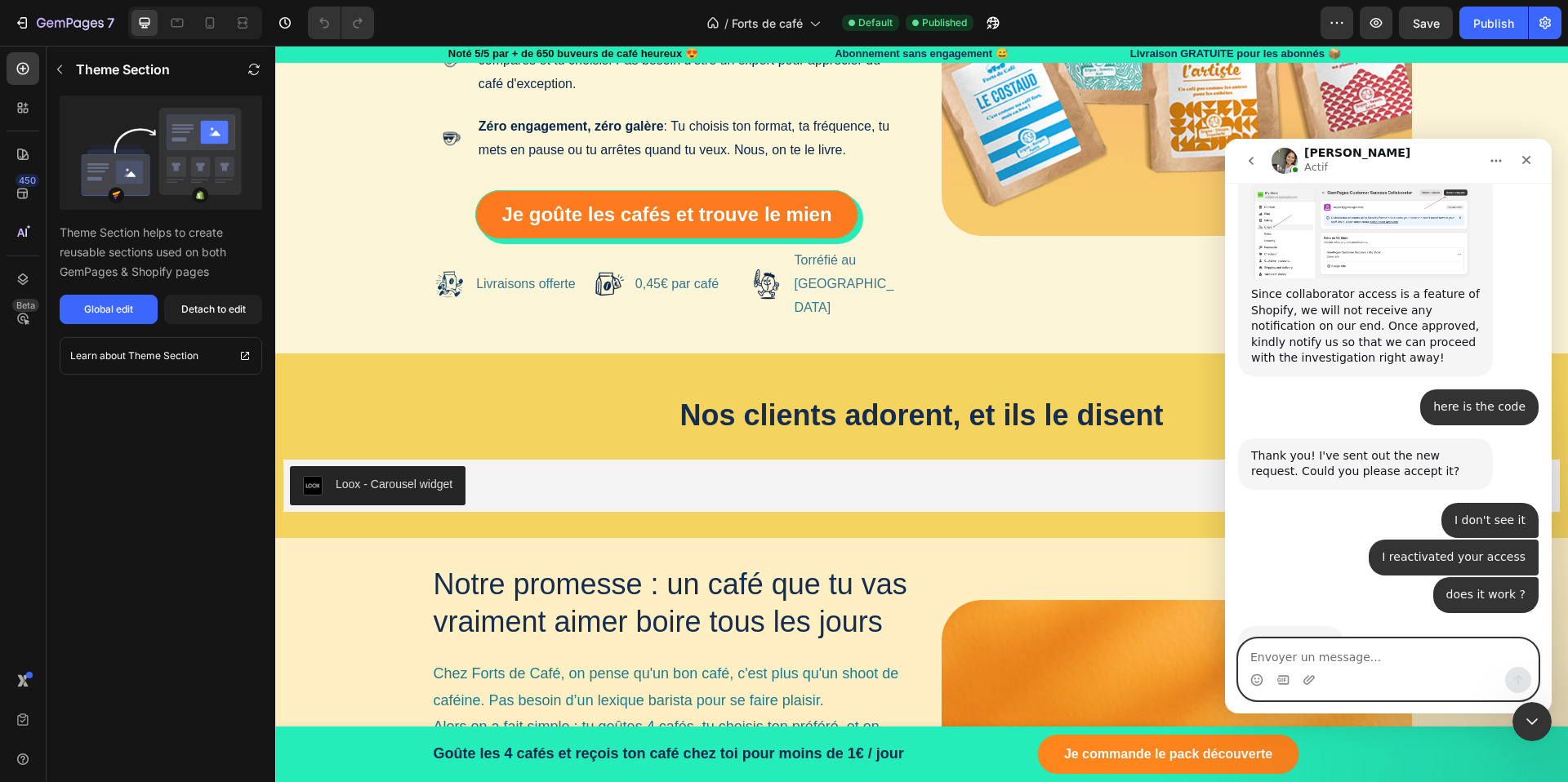
click at [1370, 653] on textarea "Envoyer un message..." at bounding box center [1388, 652] width 299 height 28
type textarea "ok"
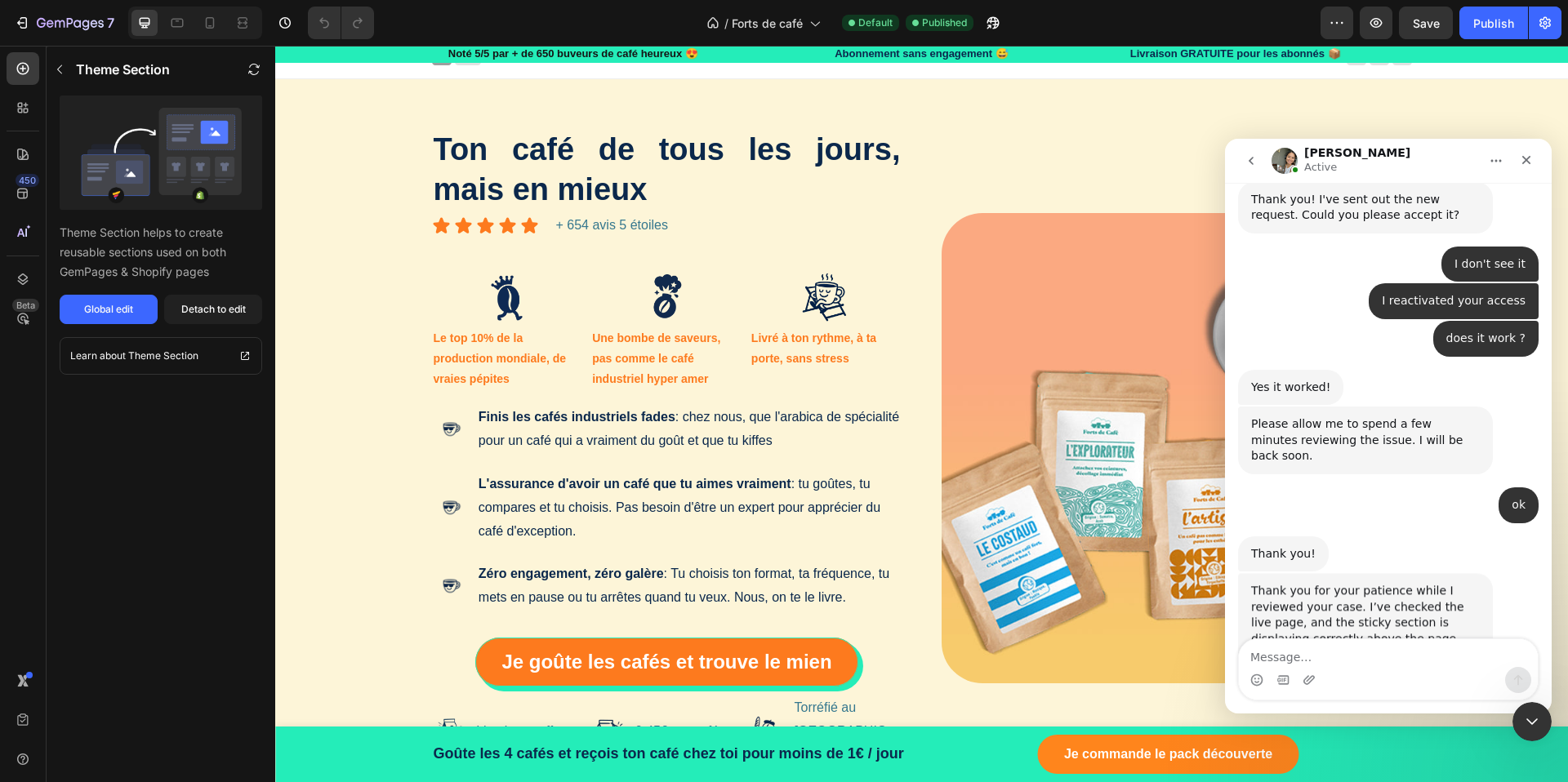
scroll to position [1825, 0]
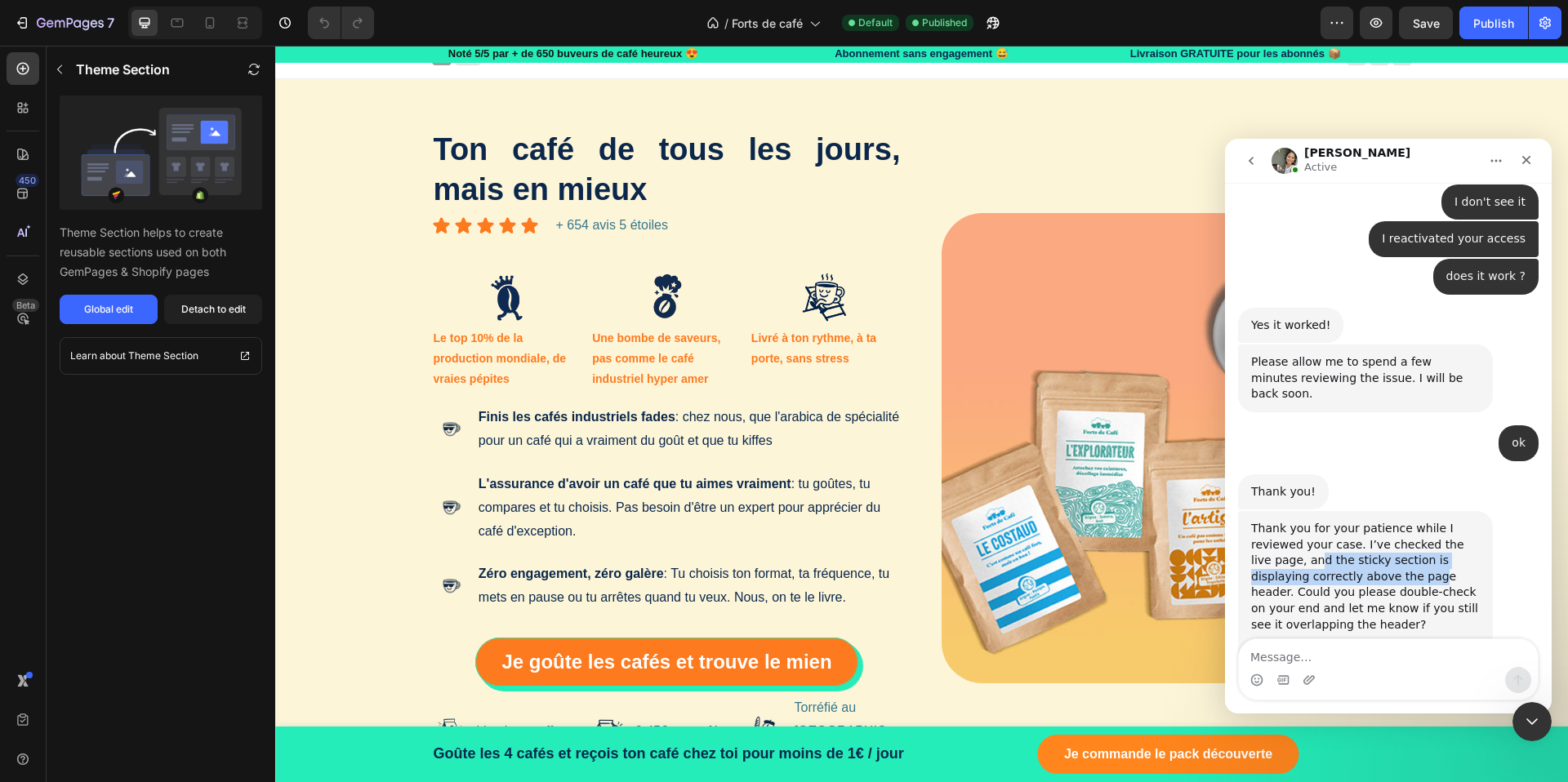
drag, startPoint x: 1294, startPoint y: 432, endPoint x: 1398, endPoint y: 448, distance: 105.2
click at [1378, 521] on div "Thank you for your patience while I reviewed your case. I’ve checked the live p…" at bounding box center [1364, 577] width 228 height 112
click at [1404, 521] on div "Thank you for your patience while I reviewed your case. I’ve checked the live p…" at bounding box center [1364, 577] width 228 height 112
click at [1396, 521] on div "Thank you for your patience while I reviewed your case. I’ve checked the live p…" at bounding box center [1364, 577] width 228 height 112
click at [1484, 34] on button "Publish" at bounding box center [1492, 22] width 68 height 33
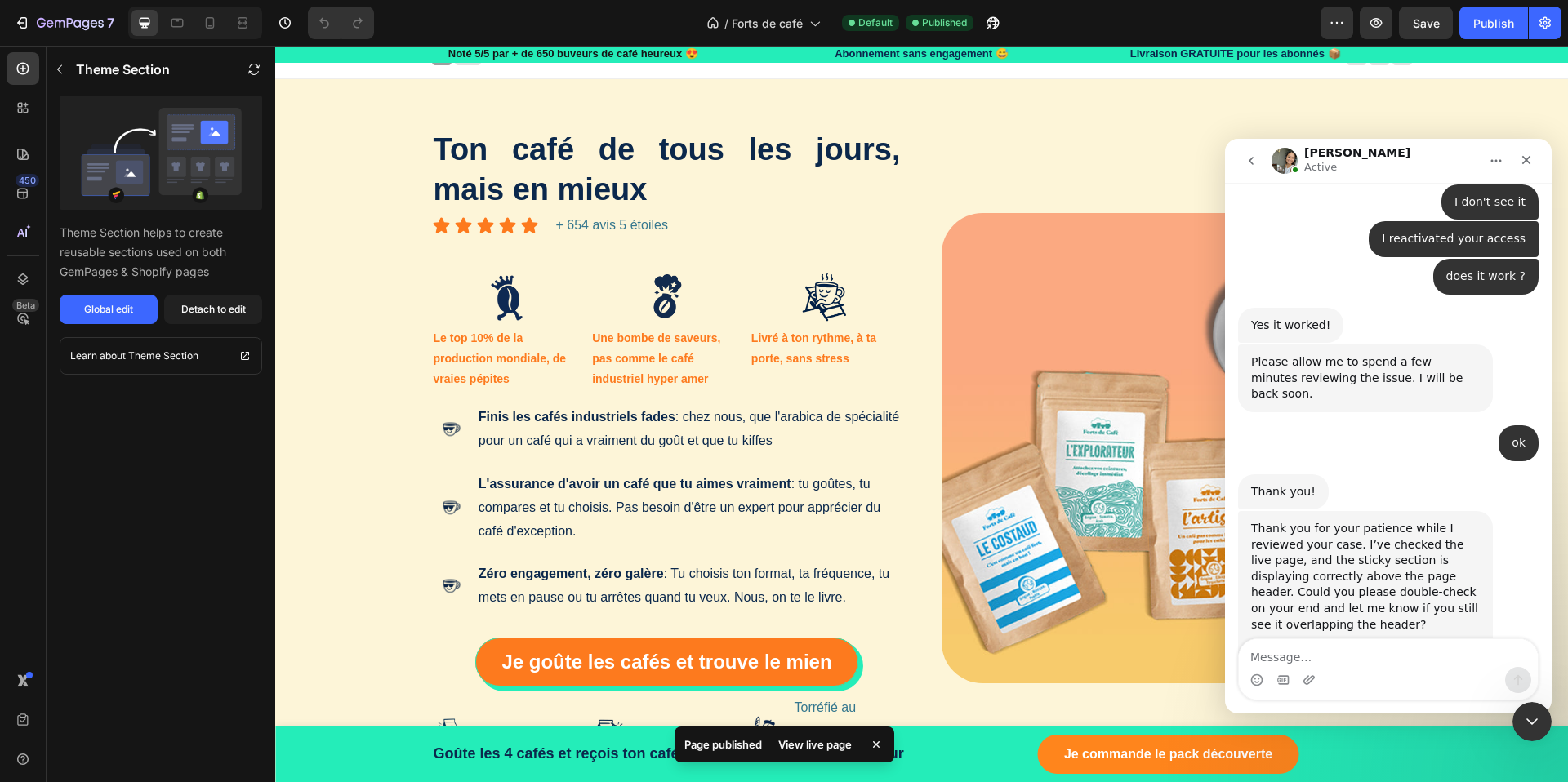
click at [820, 747] on div "View live page" at bounding box center [814, 745] width 93 height 23
click at [1321, 666] on div "Intercom Messenger" at bounding box center [1388, 679] width 299 height 26
click at [1358, 658] on link "[URL][DOMAIN_NAME]" at bounding box center [1372, 664] width 127 height 13
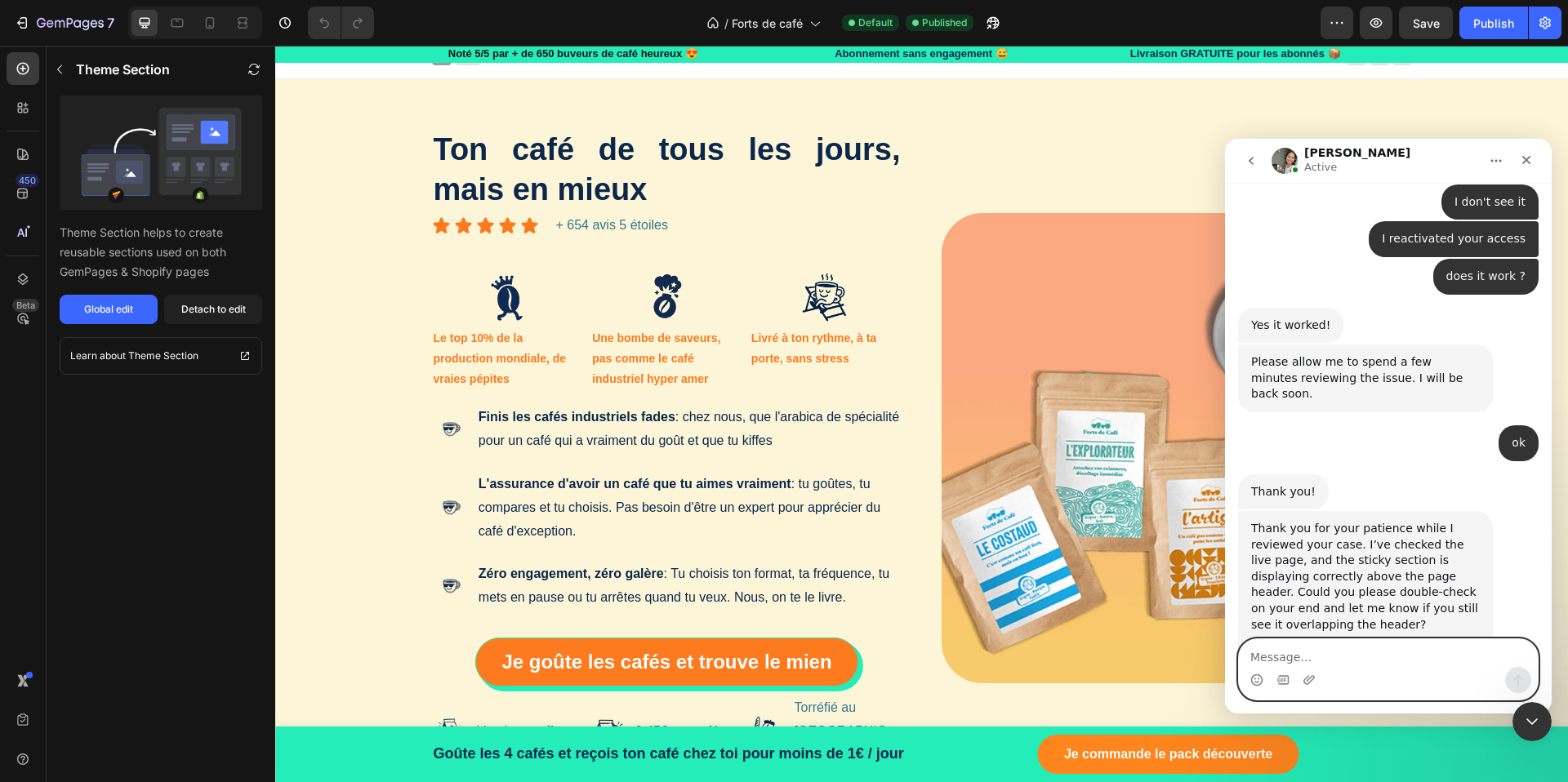
click at [1285, 656] on textarea "Message…" at bounding box center [1388, 652] width 299 height 28
type textarea "yes but I had to make it super narrow"
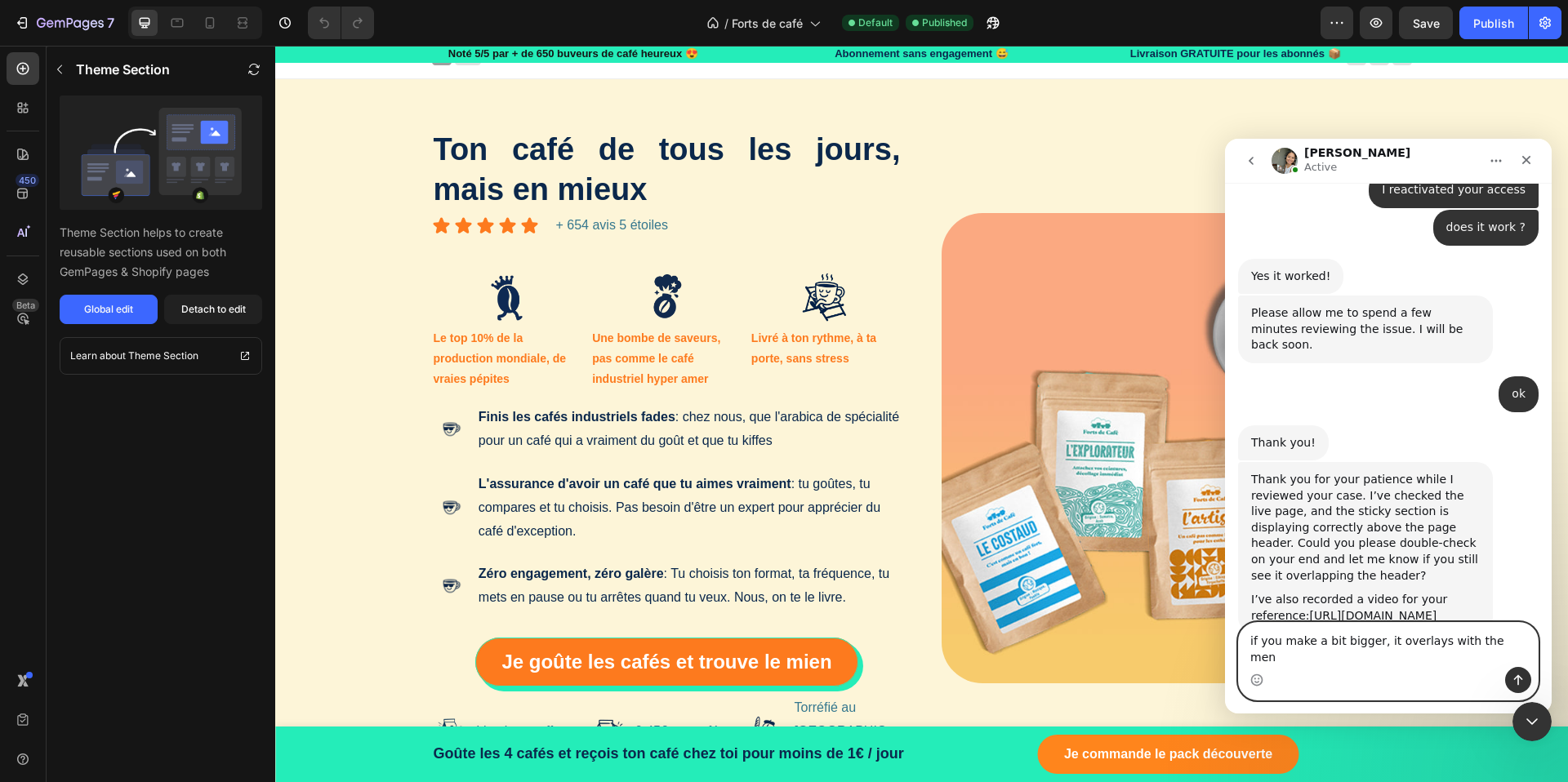
type textarea "if you make a bit bigger, it overlays with the menu"
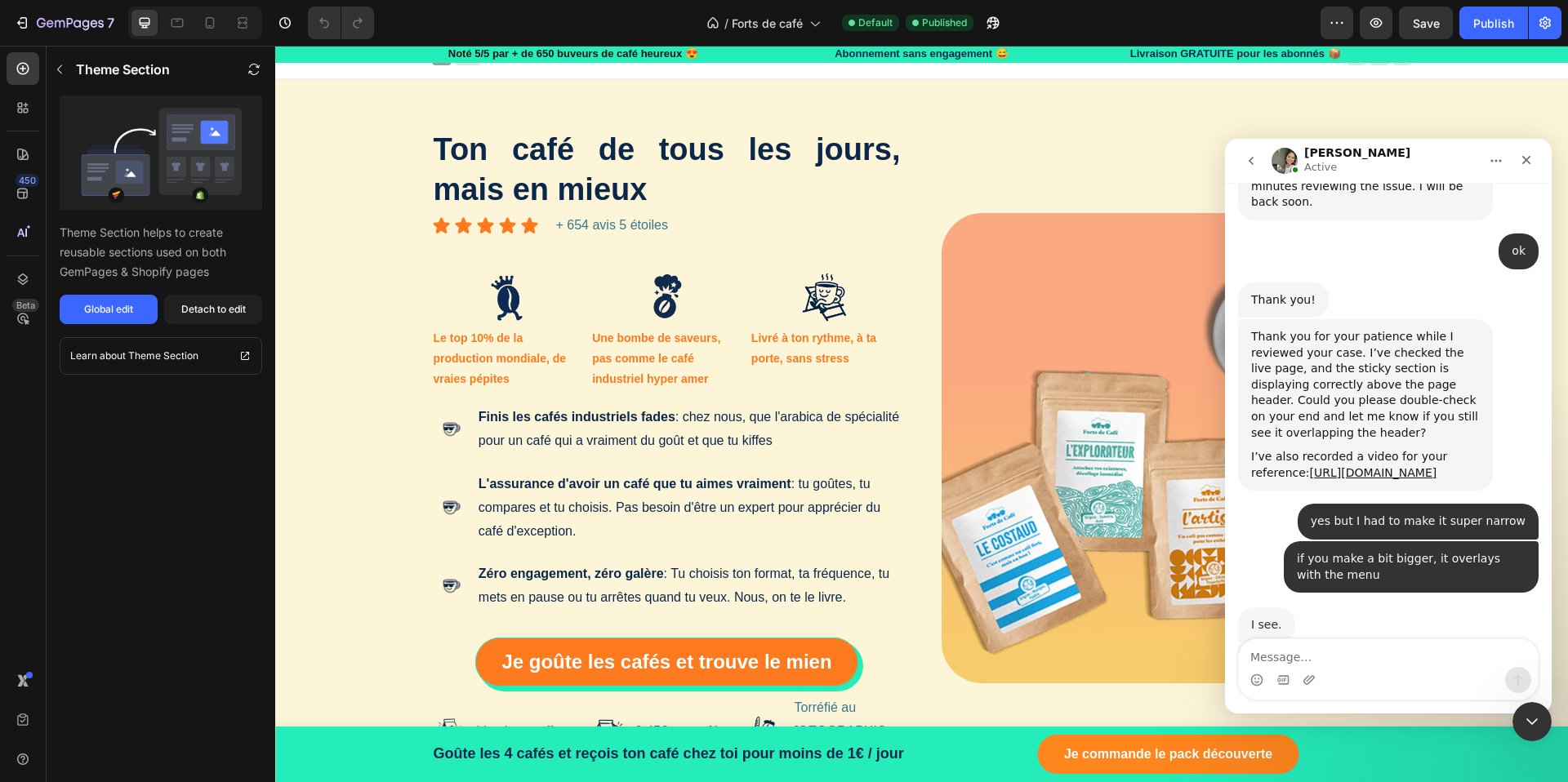
scroll to position [2029, 0]
